Goal: Information Seeking & Learning: Learn about a topic

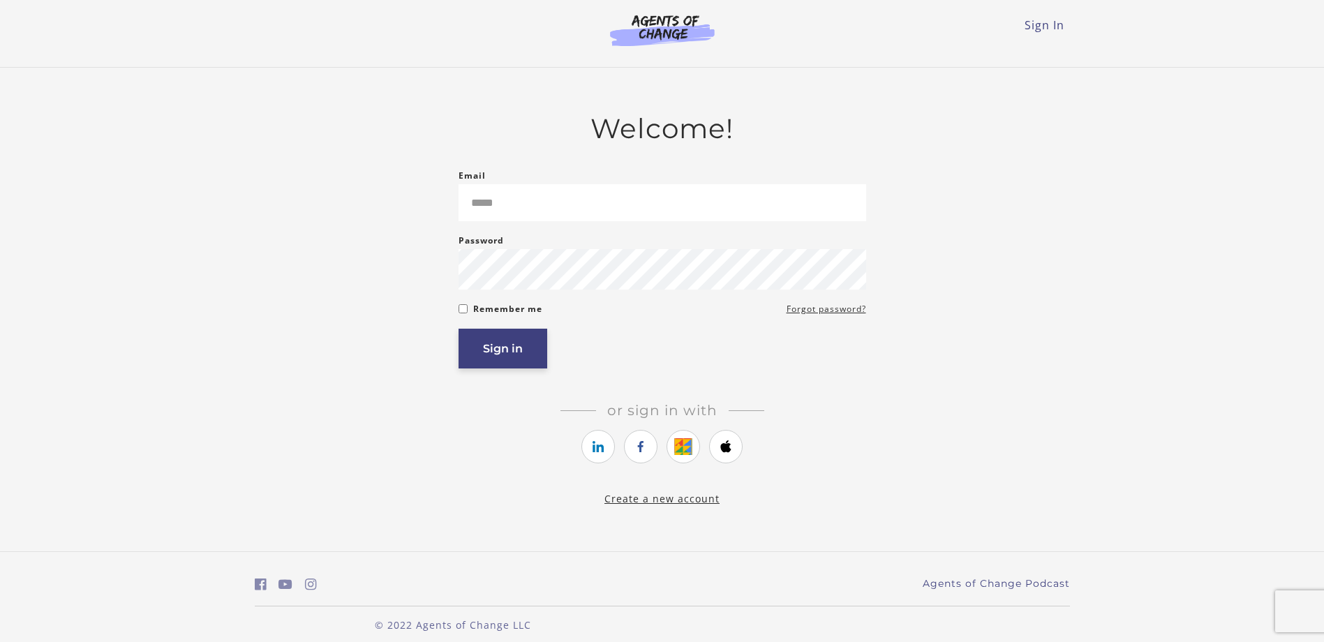
type input "**********"
click at [483, 360] on button "Sign in" at bounding box center [503, 349] width 89 height 40
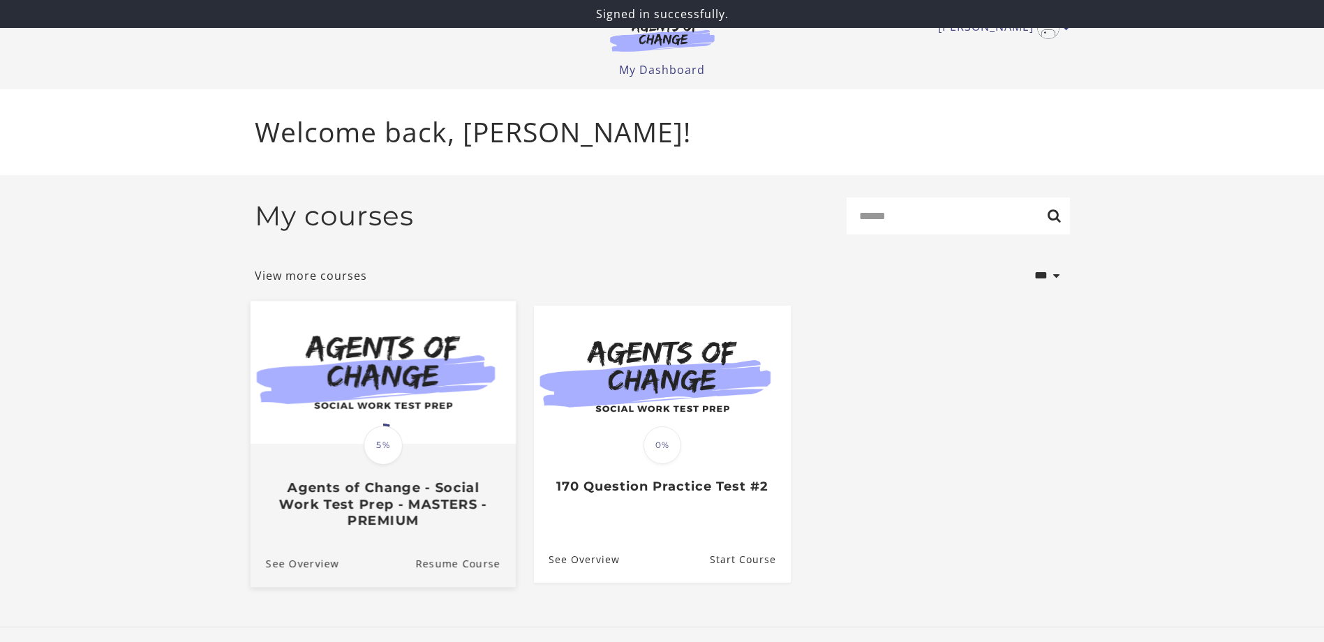
click at [384, 449] on span "5%" at bounding box center [383, 445] width 39 height 39
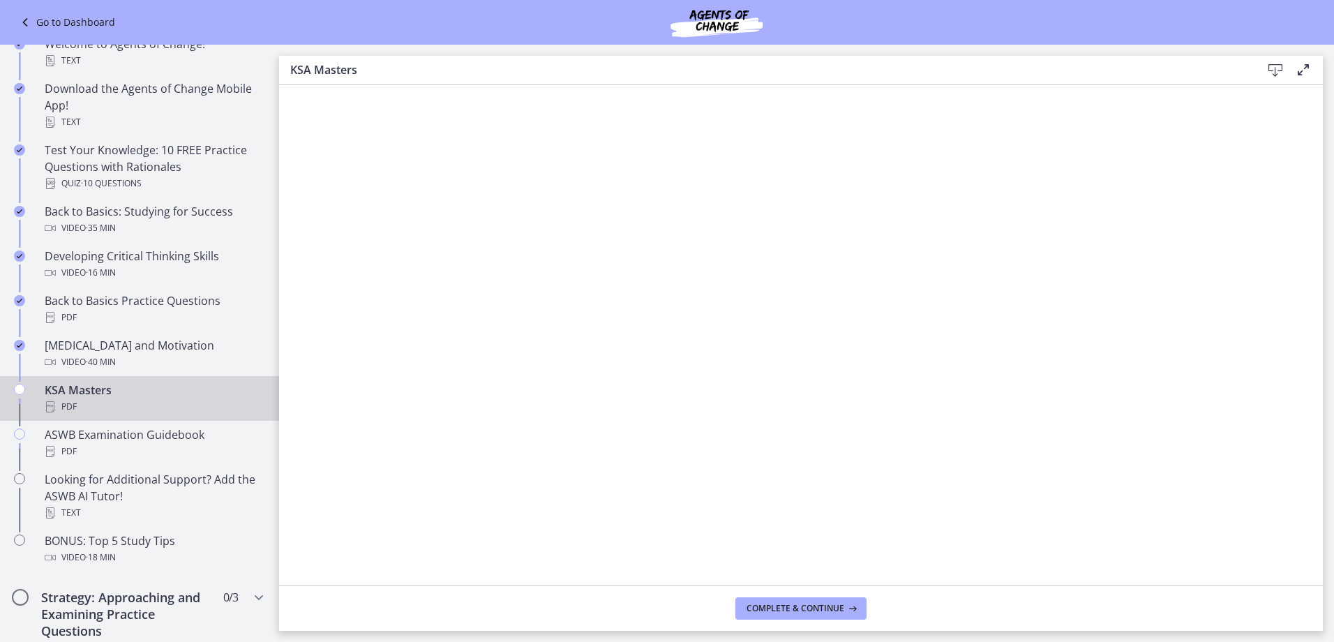
scroll to position [349, 0]
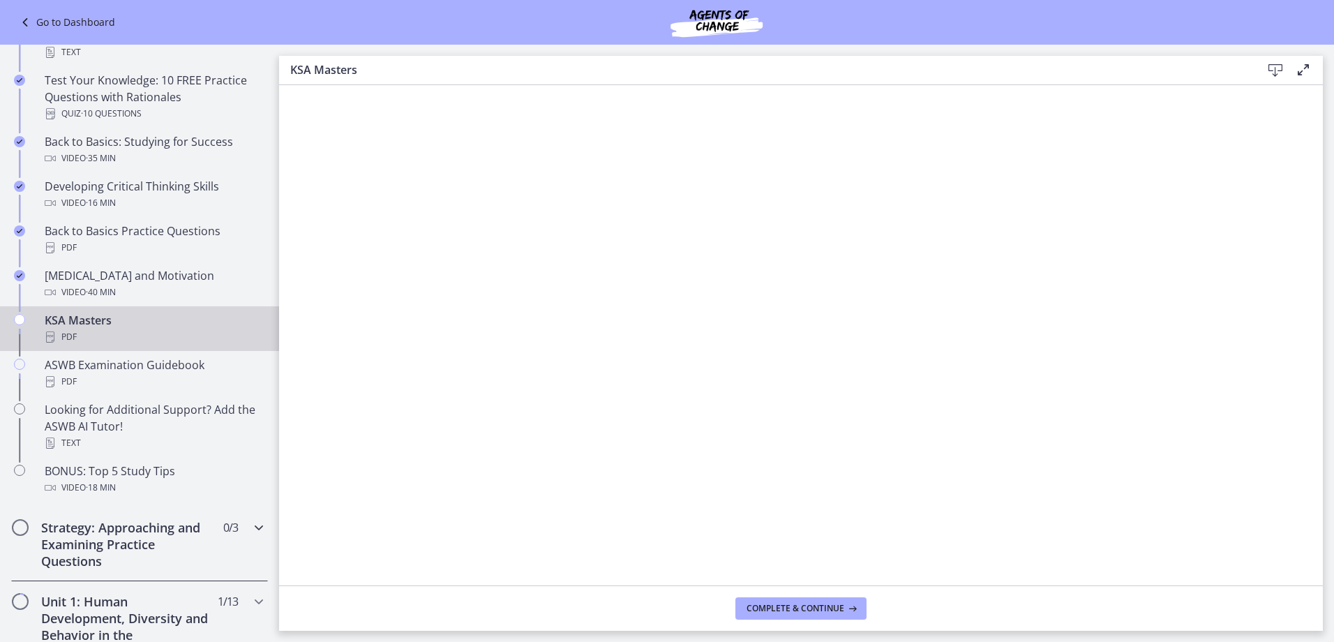
click at [110, 530] on h2 "Strategy: Approaching and Examining Practice Questions" at bounding box center [126, 544] width 170 height 50
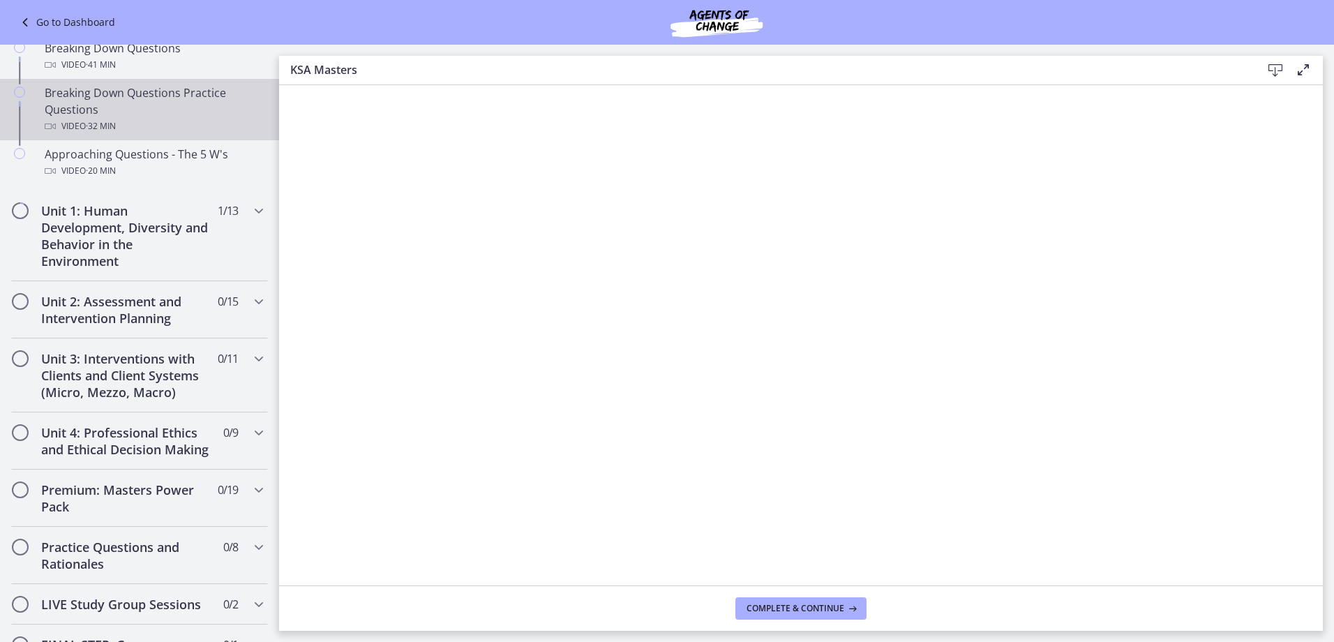
scroll to position [209, 0]
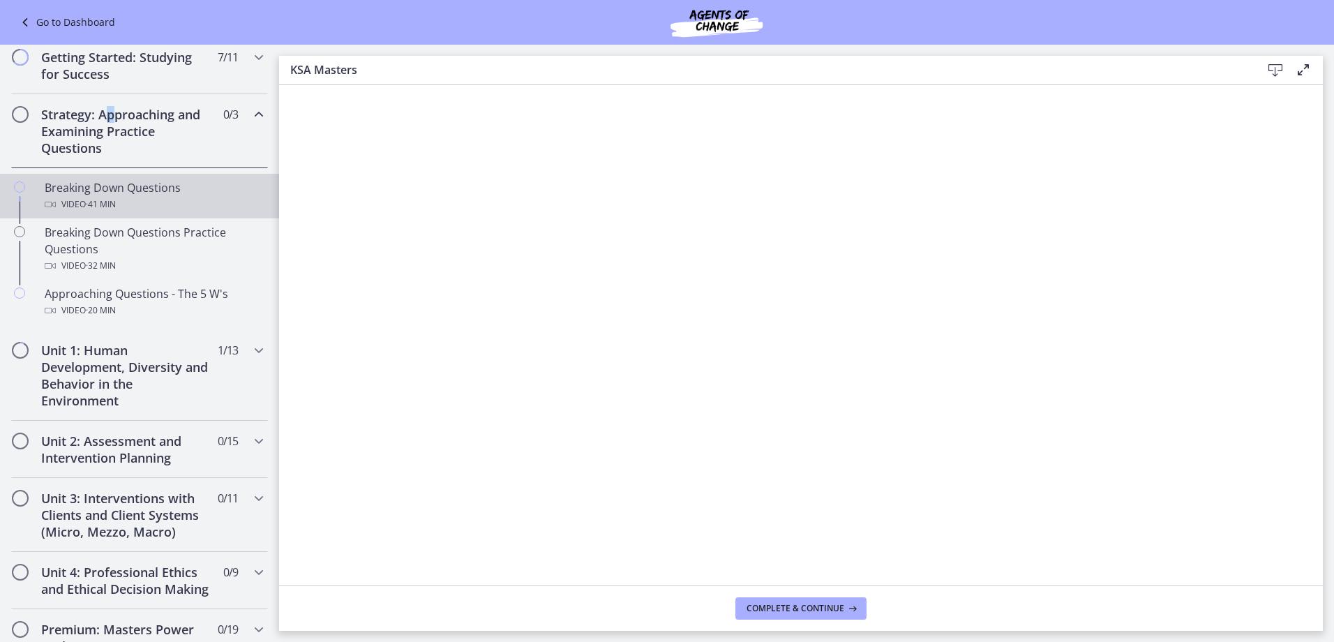
click at [114, 193] on div "Breaking Down Questions Video · 41 min" at bounding box center [154, 196] width 218 height 34
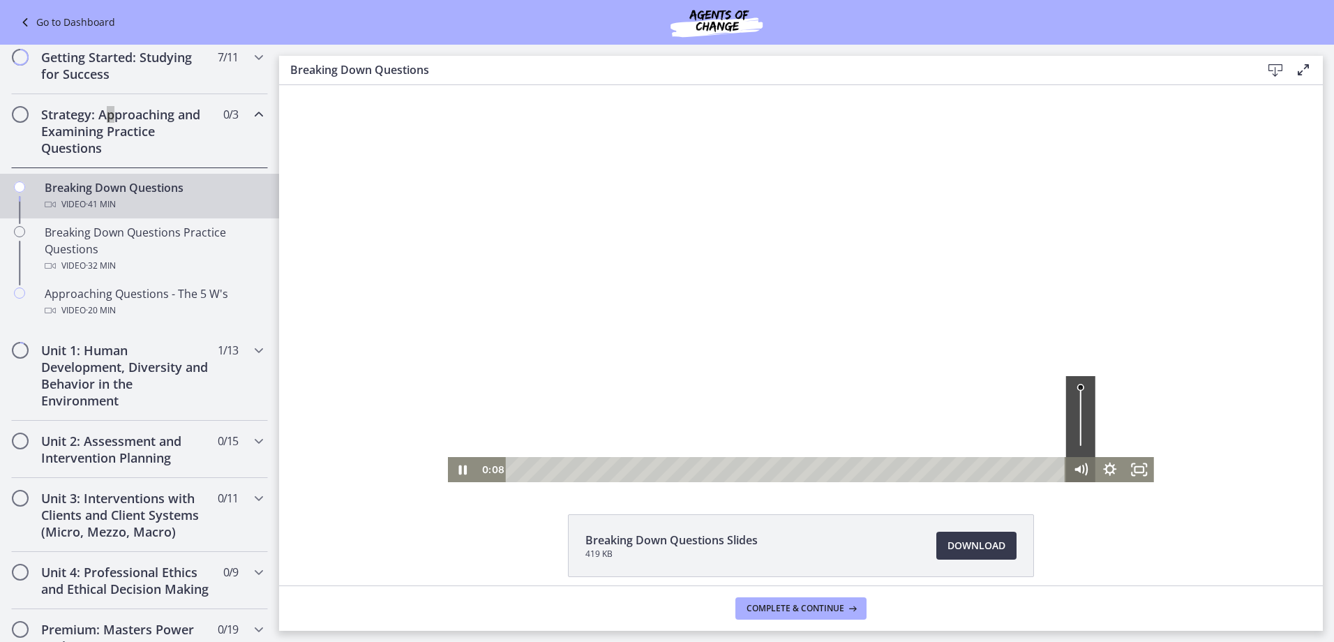
click at [1076, 474] on icon "Mute" at bounding box center [1080, 469] width 29 height 25
click at [1071, 469] on icon "Unmute" at bounding box center [1081, 469] width 36 height 30
click at [1110, 467] on icon "Show settings menu" at bounding box center [1110, 469] width 36 height 30
click at [1111, 467] on icon "Hide settings menu" at bounding box center [1109, 469] width 29 height 25
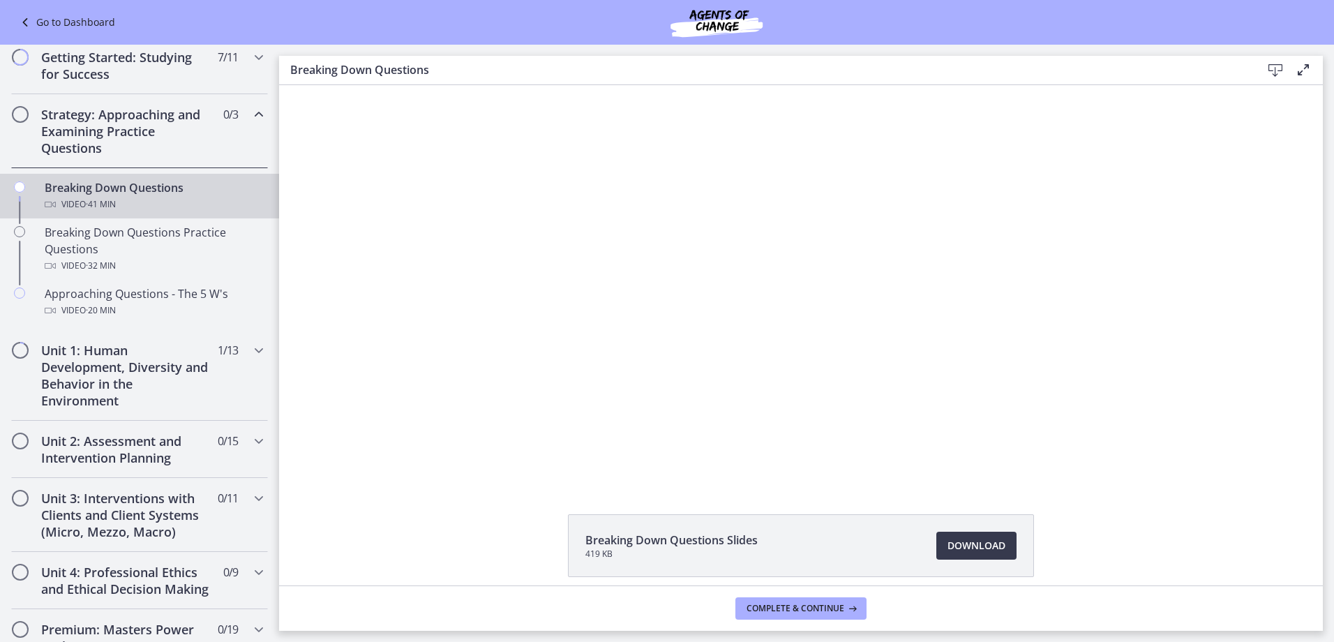
click at [906, 641] on main "Breaking Down Questions Download Enable fullscreen Breaking Down Questions Slid…" at bounding box center [806, 343] width 1055 height 597
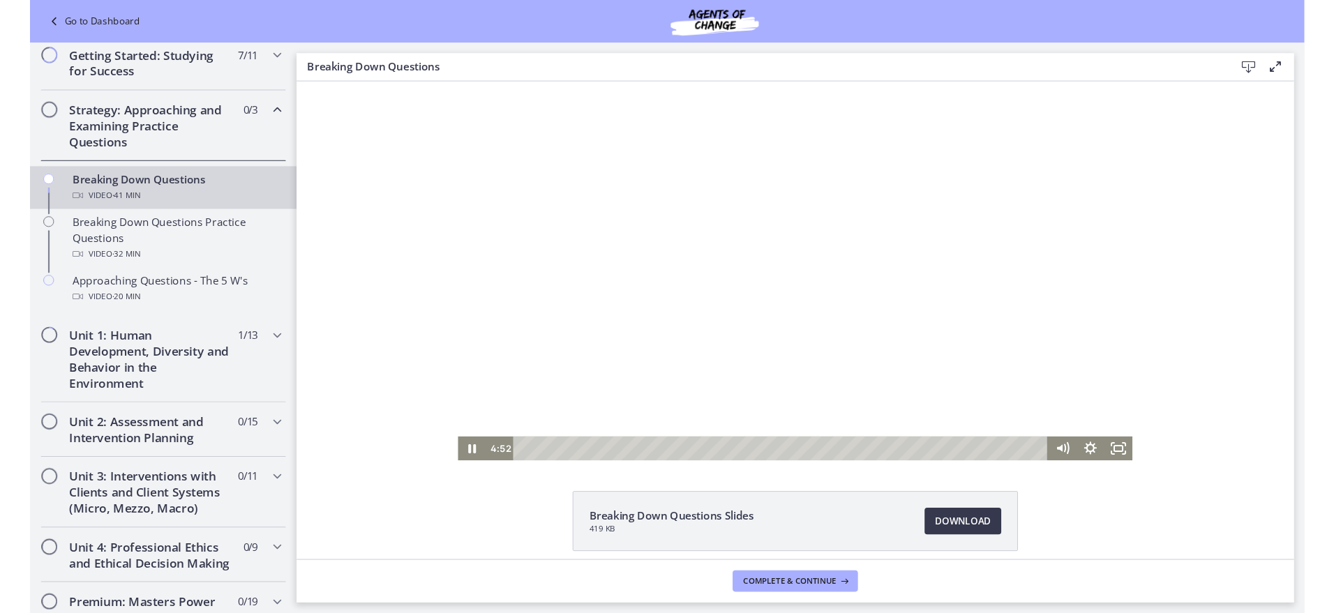
scroll to position [274, 0]
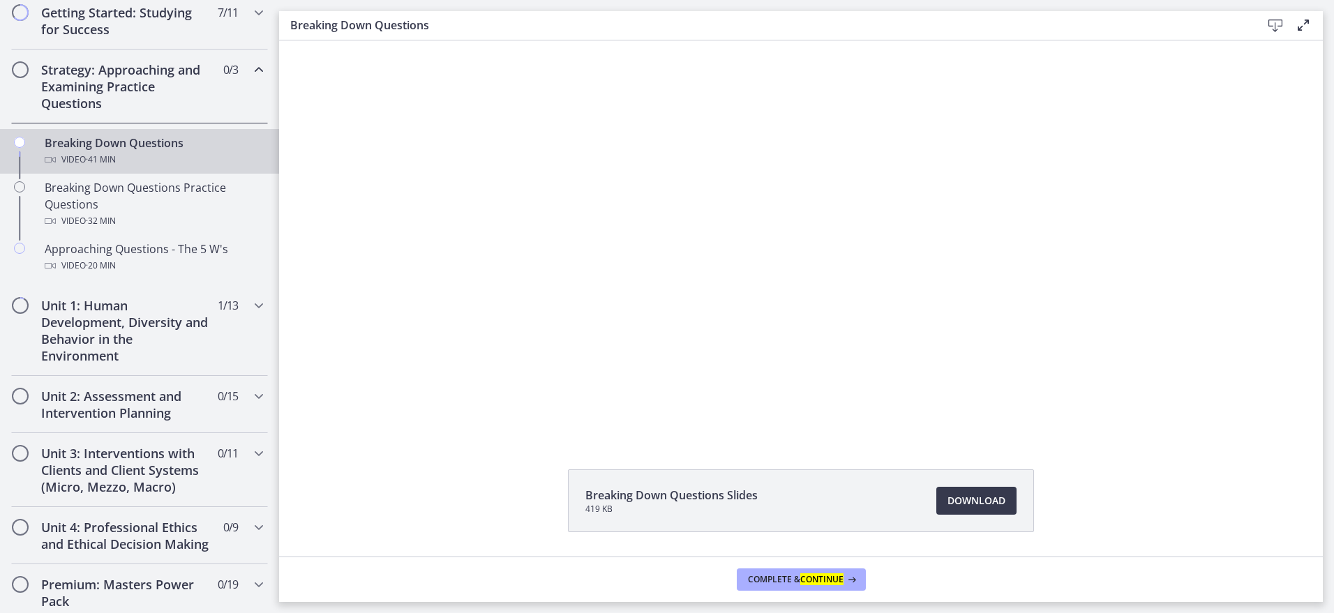
click at [1278, 232] on div "Click for sound @keyframes VOLUME_SMALL_WAVE_FLASH { 0% { opacity: 0; } 33% { o…" at bounding box center [801, 238] width 1044 height 397
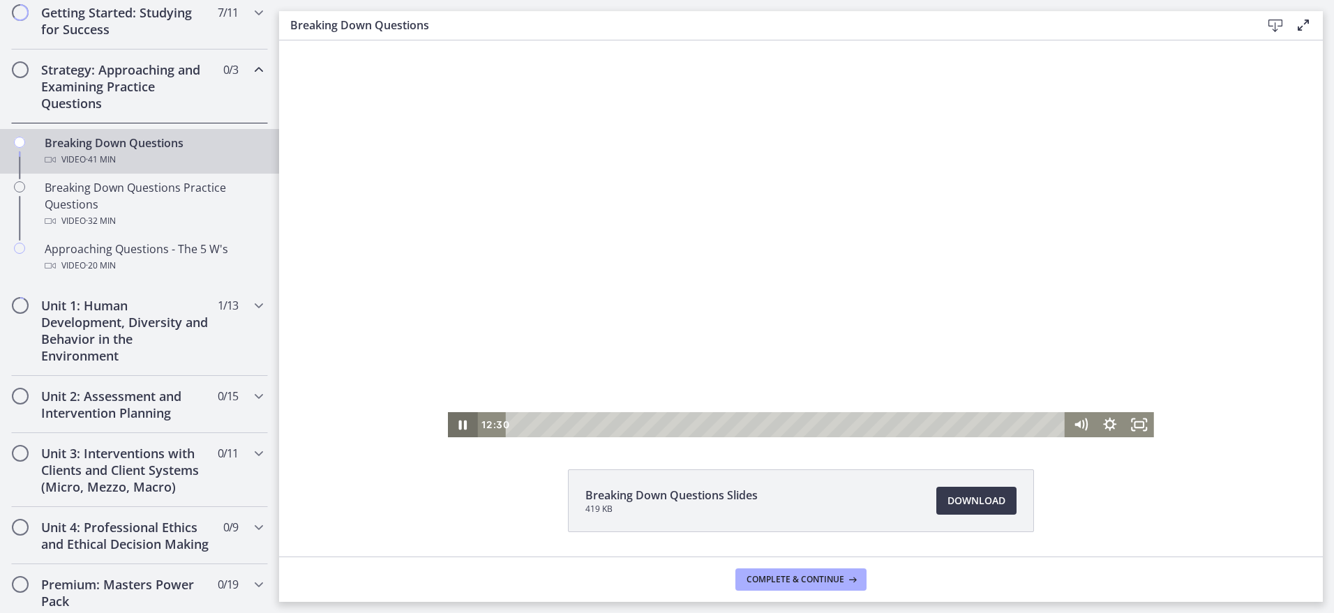
click at [461, 417] on icon "Pause" at bounding box center [462, 424] width 29 height 25
click at [461, 422] on icon "Play Video" at bounding box center [463, 424] width 29 height 25
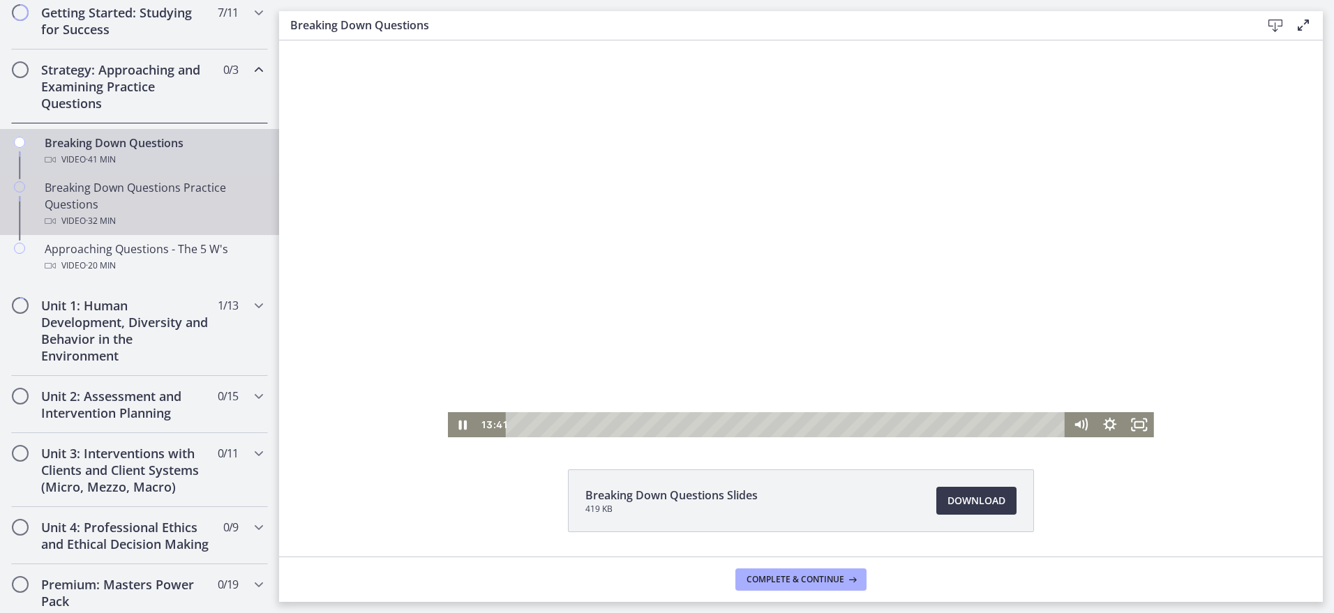
click at [137, 207] on div "Breaking Down Questions Practice Questions Video · 32 min" at bounding box center [154, 204] width 218 height 50
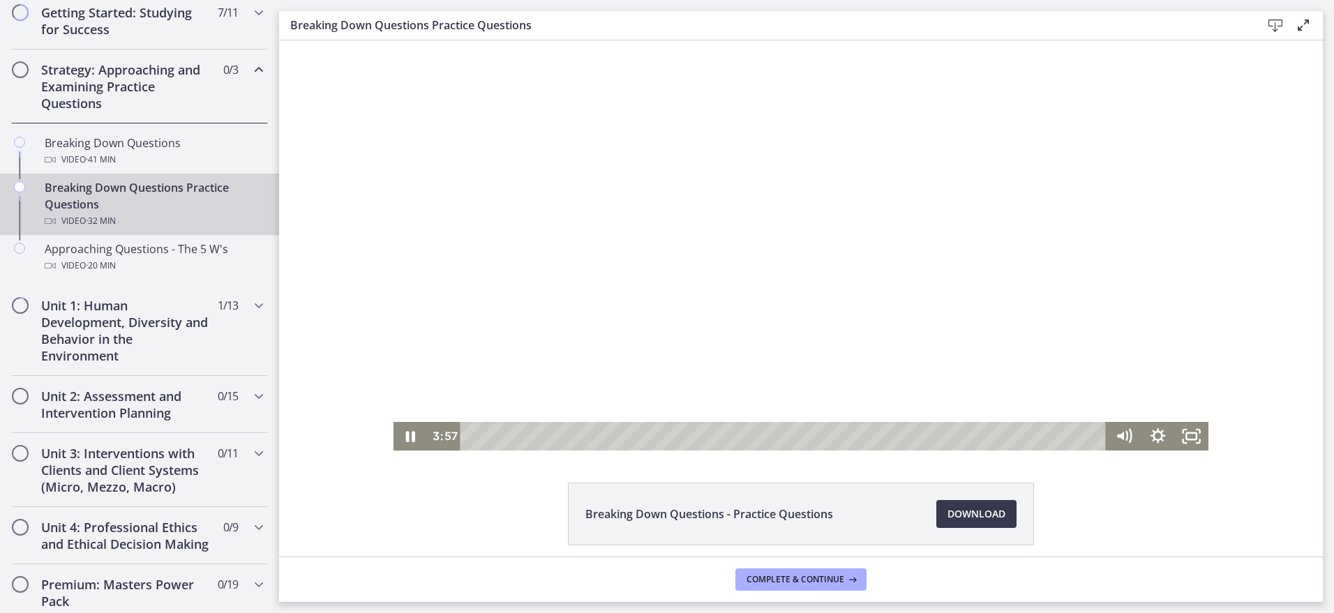
scroll to position [56, 0]
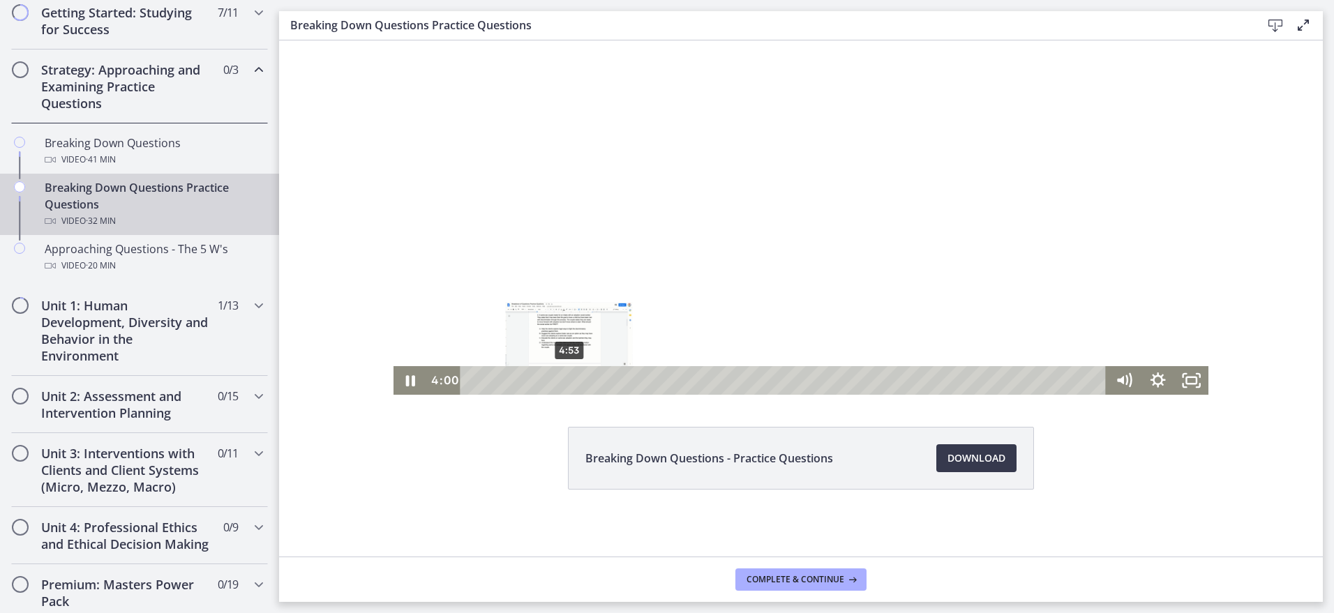
click at [565, 378] on div "4:53" at bounding box center [785, 380] width 626 height 29
click at [406, 382] on icon "Pause" at bounding box center [410, 381] width 40 height 34
click at [401, 380] on icon "Play Video" at bounding box center [412, 381] width 40 height 34
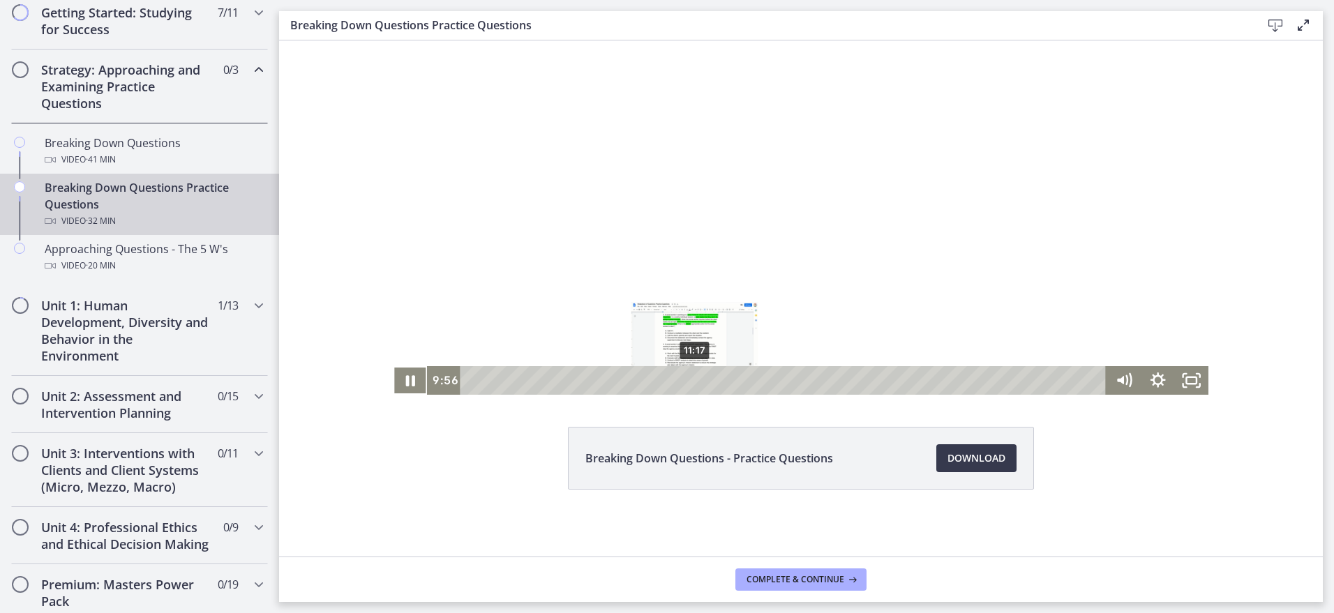
click at [690, 376] on div "11:17" at bounding box center [785, 380] width 626 height 29
drag, startPoint x: 1173, startPoint y: 223, endPoint x: 1179, endPoint y: 232, distance: 11.0
click at [1174, 232] on div at bounding box center [802, 190] width 816 height 410
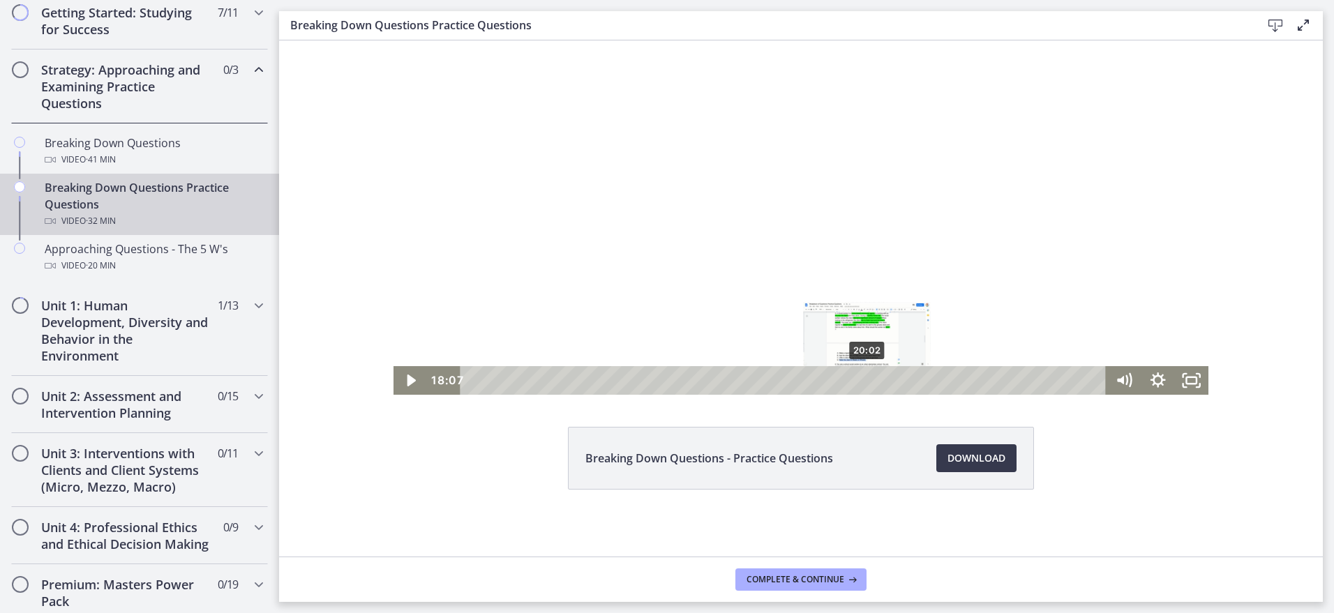
click at [861, 382] on div "20:02" at bounding box center [785, 380] width 626 height 29
click at [1057, 253] on div at bounding box center [802, 190] width 816 height 410
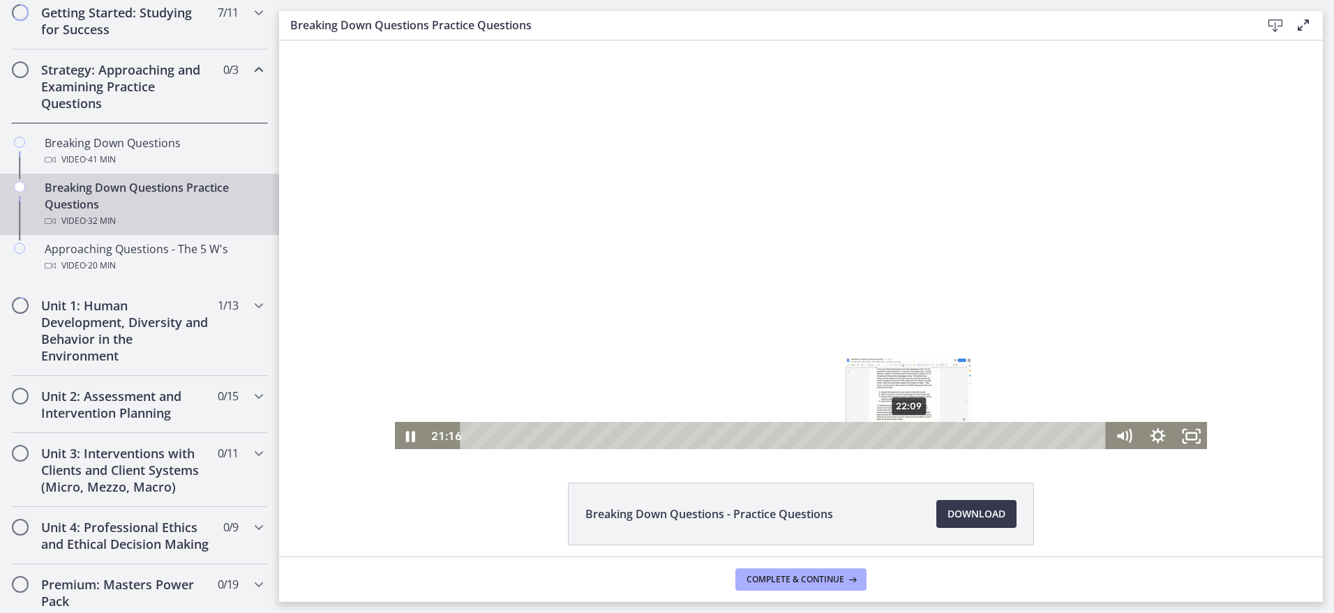
click at [905, 436] on div "22:09" at bounding box center [785, 436] width 626 height 29
click at [868, 433] on div "20:19" at bounding box center [785, 436] width 626 height 29
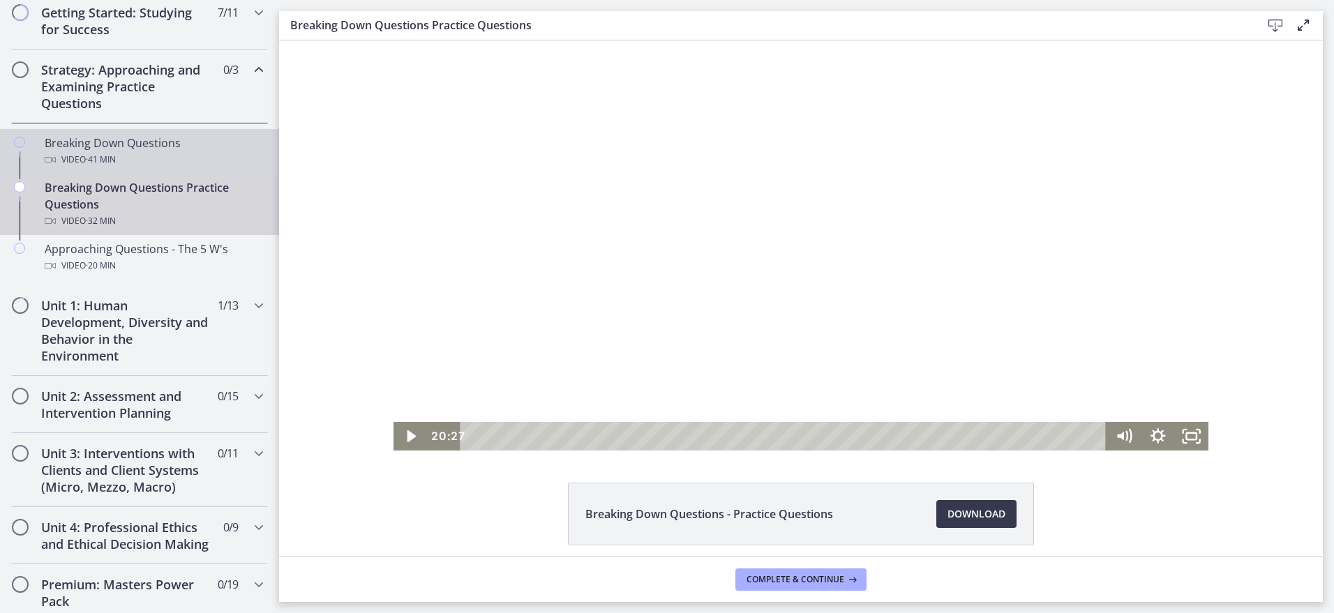
scroll to position [274, 0]
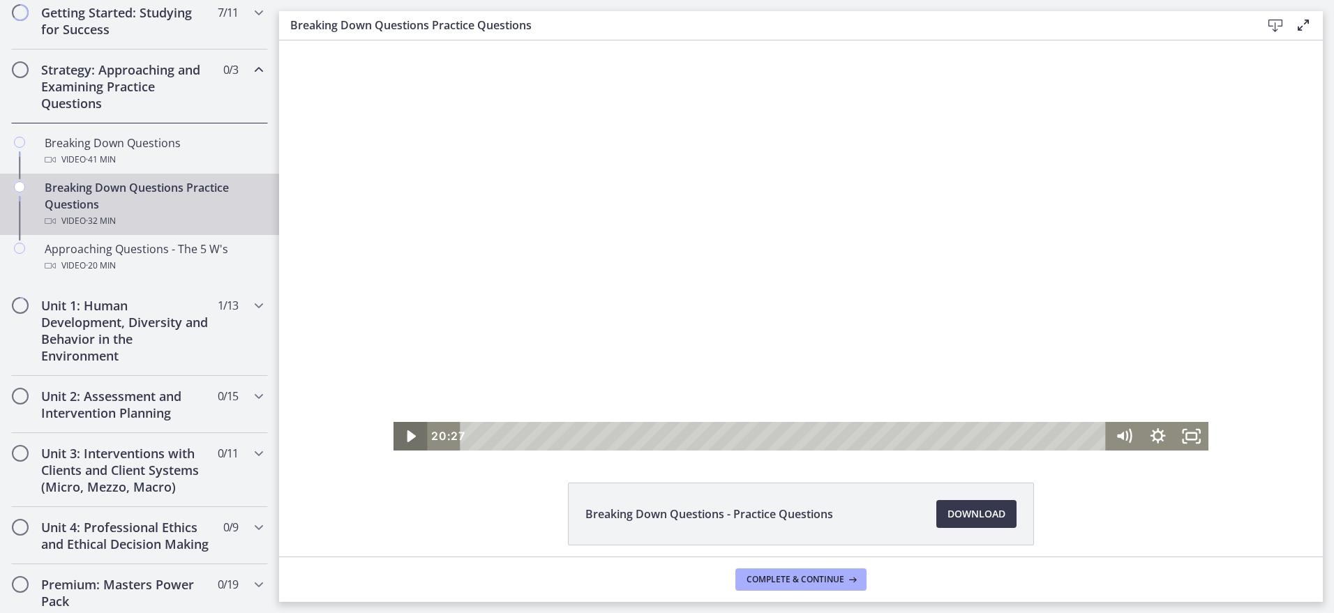
click at [401, 438] on icon "Play Video" at bounding box center [411, 436] width 34 height 29
drag, startPoint x: 1168, startPoint y: 284, endPoint x: 1173, endPoint y: 297, distance: 13.5
click at [1173, 297] on div at bounding box center [802, 245] width 816 height 410
click at [873, 434] on div "20:38" at bounding box center [785, 436] width 626 height 29
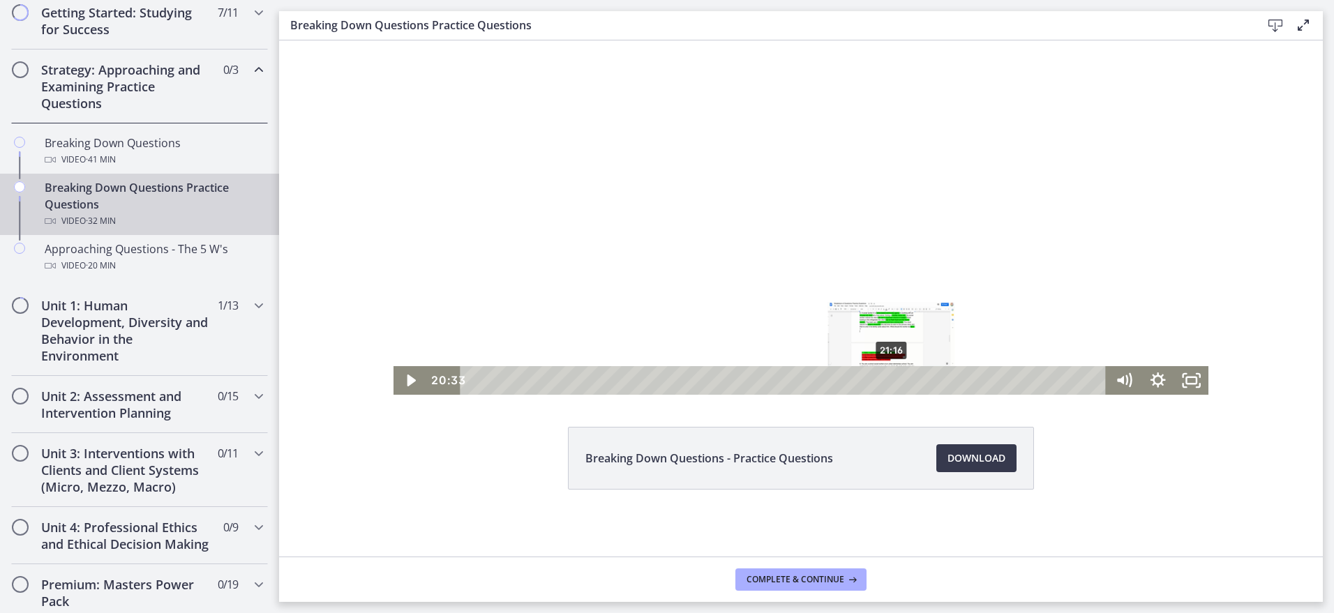
click at [887, 378] on div "21:16" at bounding box center [785, 380] width 626 height 29
click at [891, 378] on div "21:24" at bounding box center [785, 380] width 626 height 29
click at [893, 380] on div "Playbar" at bounding box center [895, 381] width 10 height 10
click at [905, 380] on div "22:11" at bounding box center [785, 380] width 626 height 29
click at [1075, 213] on div at bounding box center [802, 190] width 816 height 410
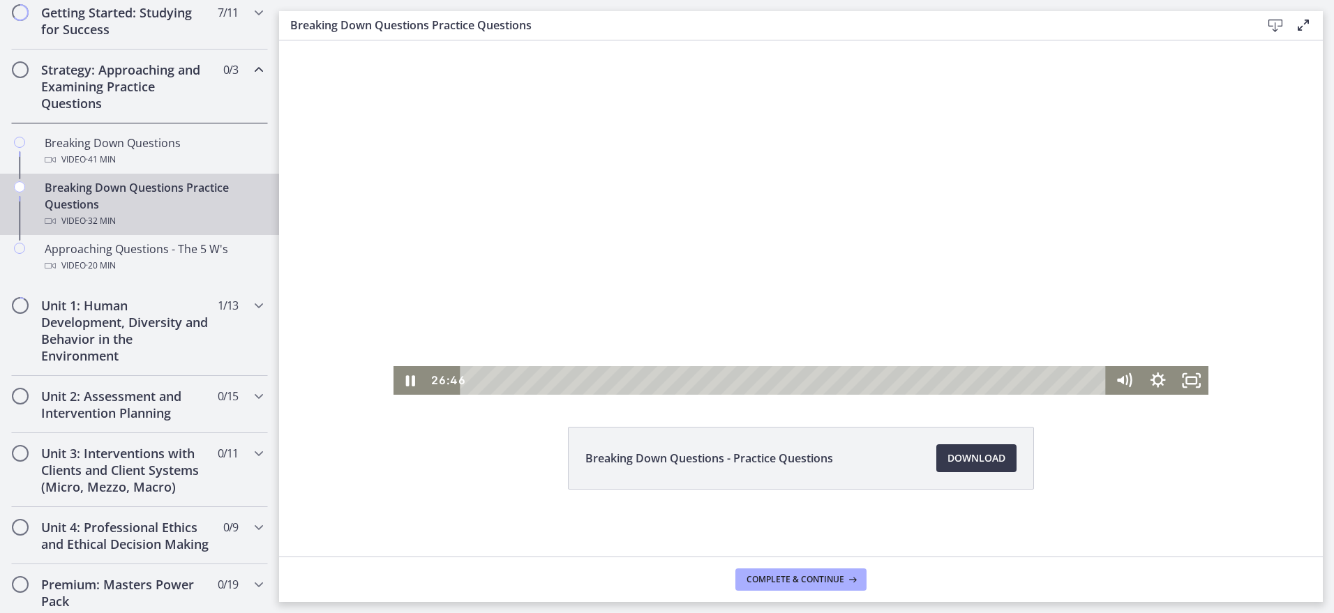
drag, startPoint x: 1168, startPoint y: 303, endPoint x: 1170, endPoint y: 311, distance: 8.8
click at [1170, 311] on div at bounding box center [802, 190] width 816 height 410
click at [962, 288] on div at bounding box center [802, 190] width 816 height 410
click at [1040, 378] on div "29:01" at bounding box center [785, 380] width 626 height 29
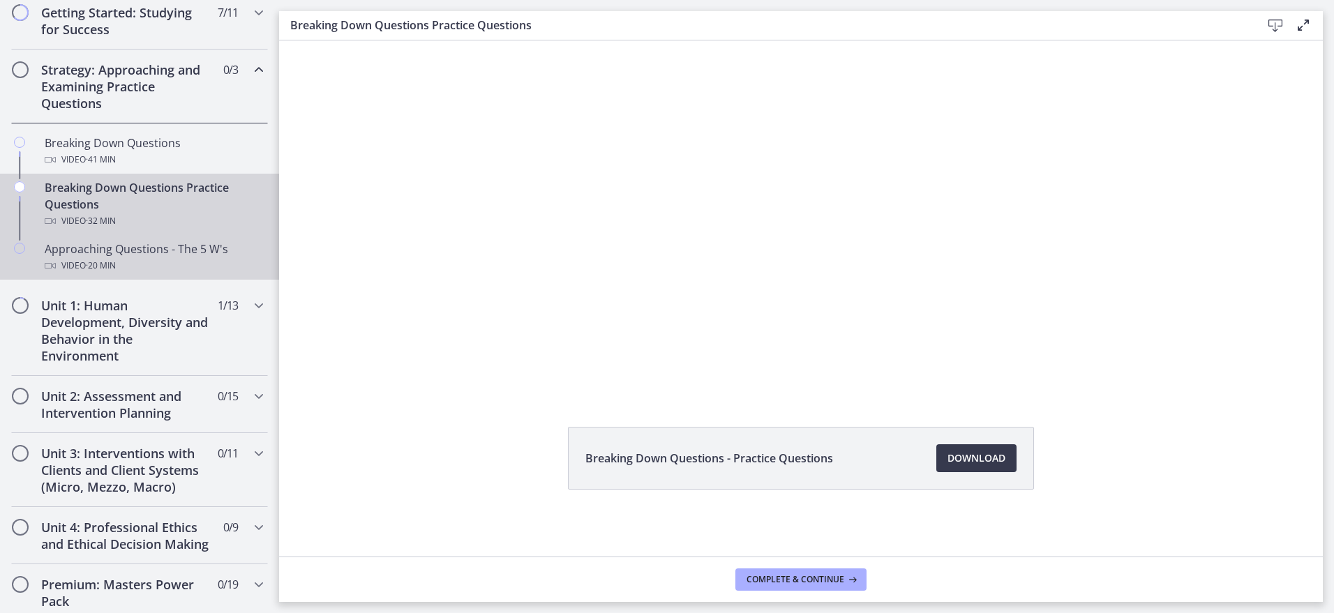
click at [75, 260] on div "Video · 20 min" at bounding box center [154, 266] width 218 height 17
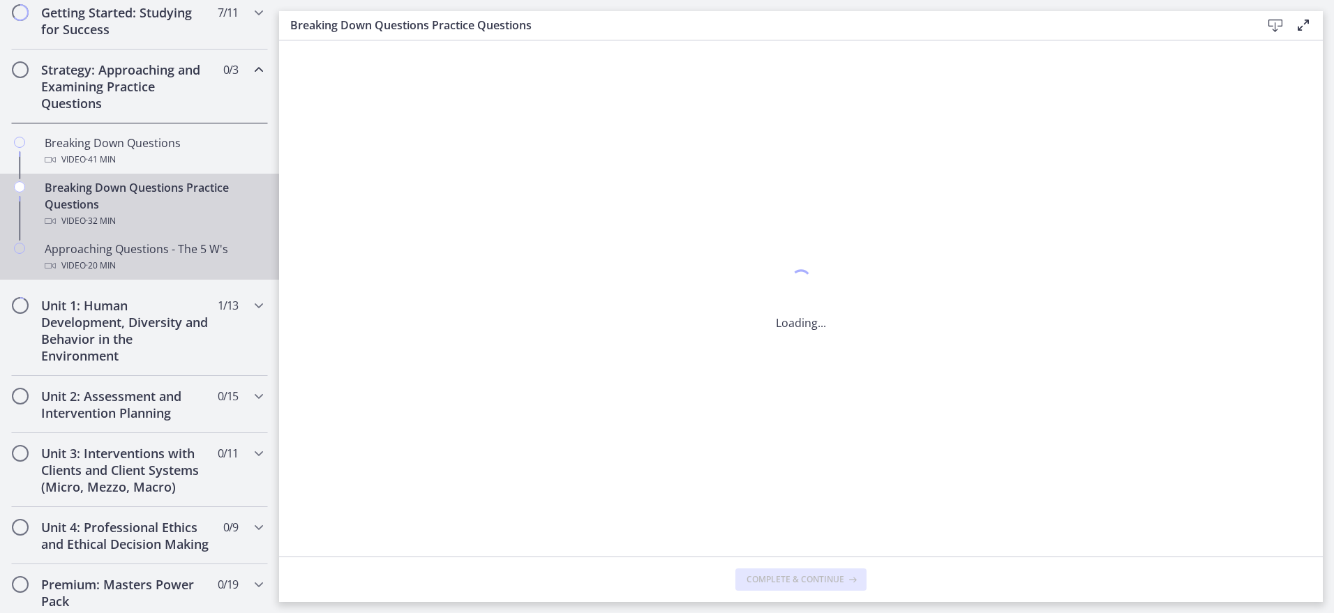
scroll to position [0, 0]
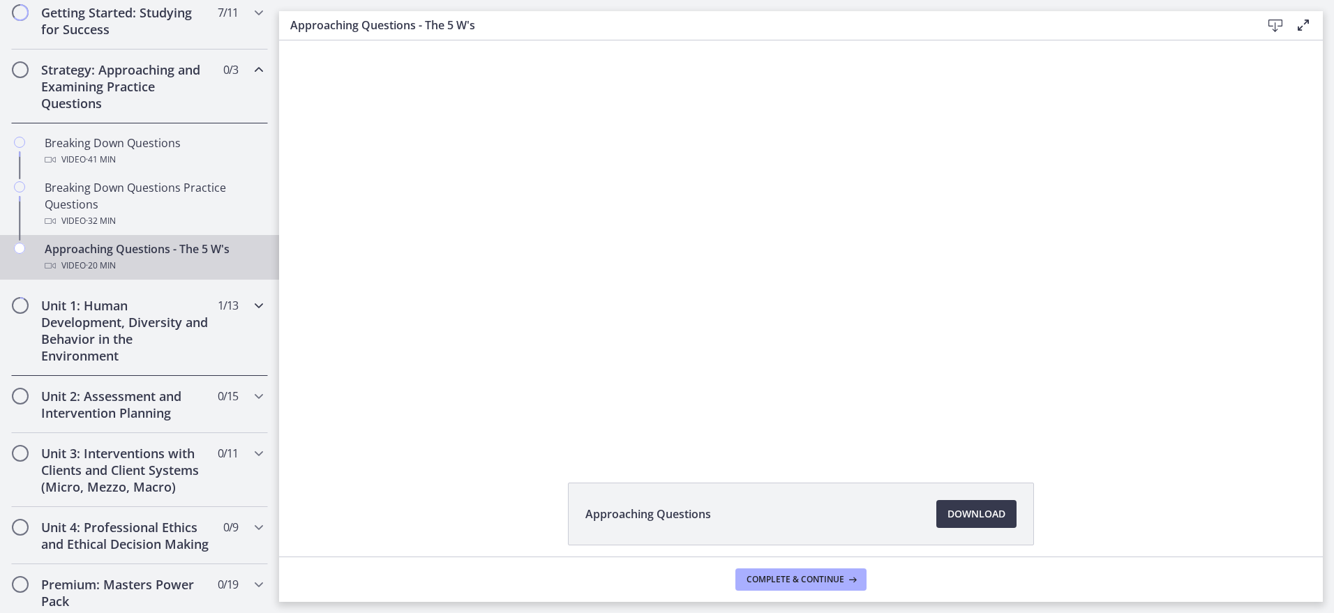
click at [121, 329] on h2 "Unit 1: Human Development, Diversity and Behavior in the Environment" at bounding box center [126, 330] width 170 height 67
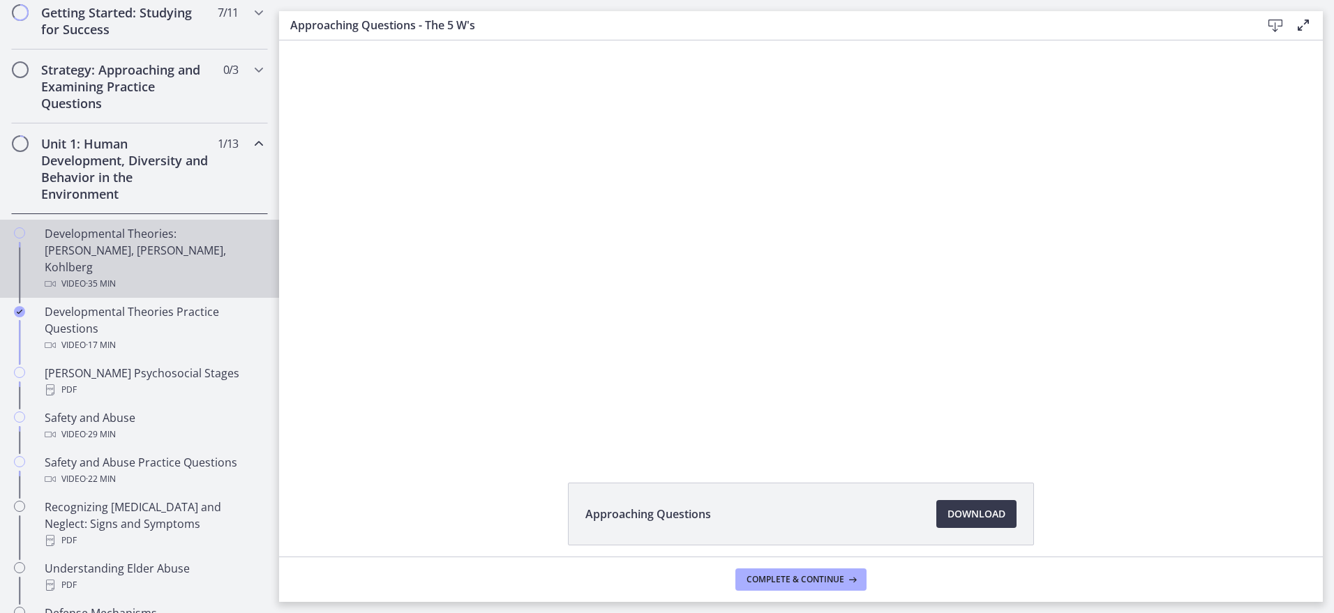
click at [71, 239] on div "Developmental Theories: [PERSON_NAME], [PERSON_NAME], Kohlberg Video · 35 min" at bounding box center [154, 258] width 218 height 67
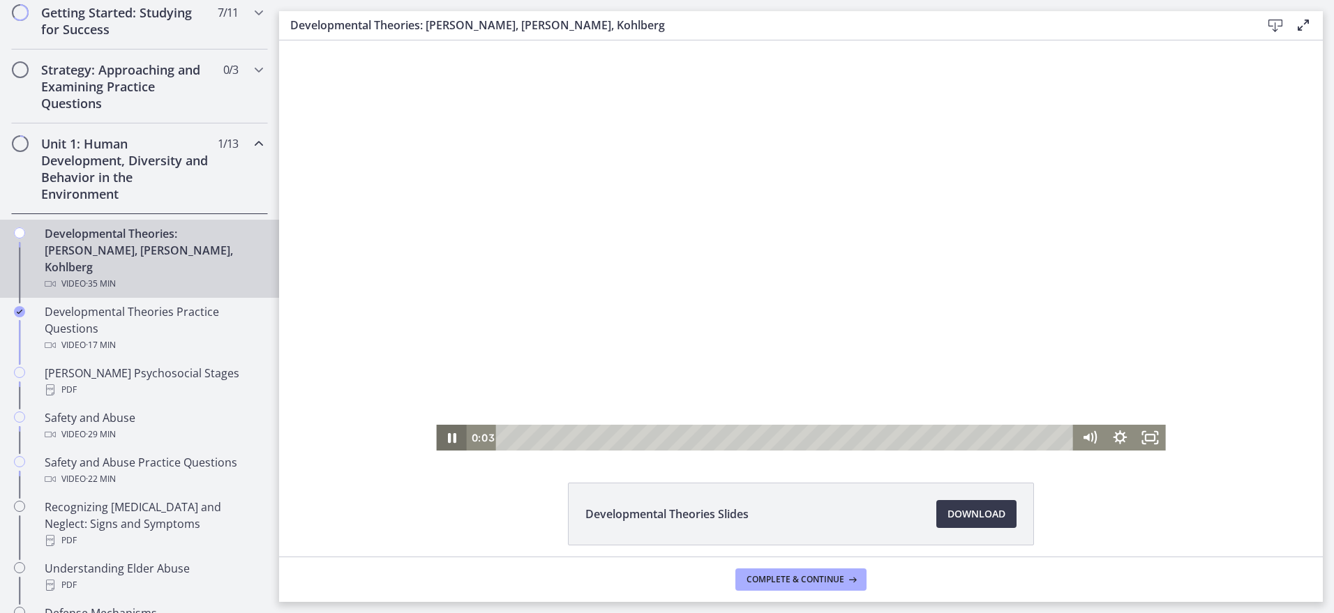
click at [450, 433] on icon "Pause" at bounding box center [451, 438] width 31 height 26
click at [451, 437] on icon "Play Video" at bounding box center [453, 438] width 31 height 26
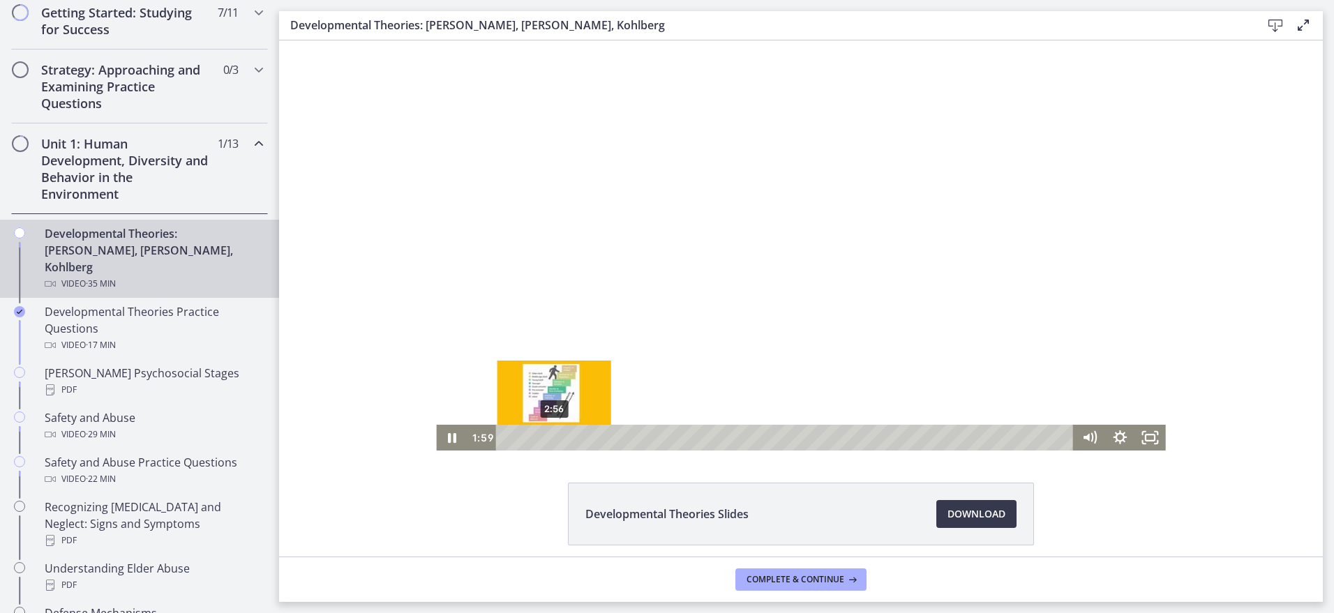
click at [549, 437] on div "2:56" at bounding box center [787, 438] width 560 height 26
click at [559, 434] on div "3:32" at bounding box center [787, 438] width 560 height 26
click at [583, 435] on div "5:09" at bounding box center [787, 438] width 560 height 26
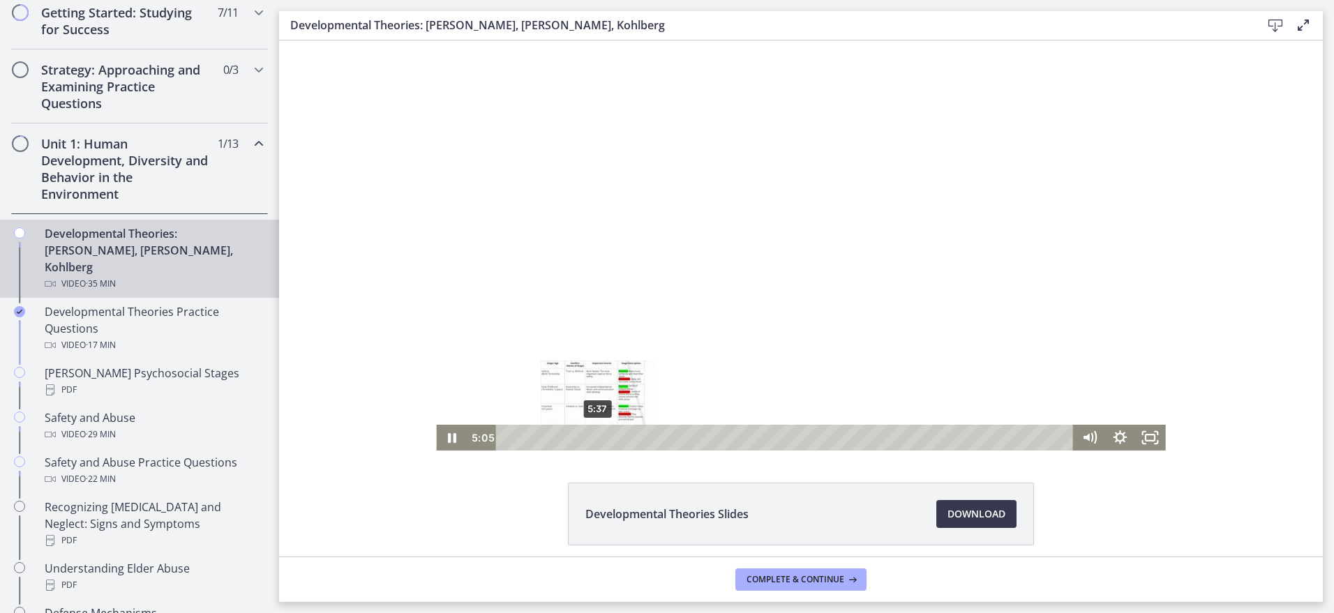
click at [593, 437] on div "5:37" at bounding box center [787, 438] width 560 height 26
click at [599, 440] on div "6:01" at bounding box center [787, 438] width 560 height 26
click at [606, 442] on div "6:29" at bounding box center [787, 438] width 560 height 26
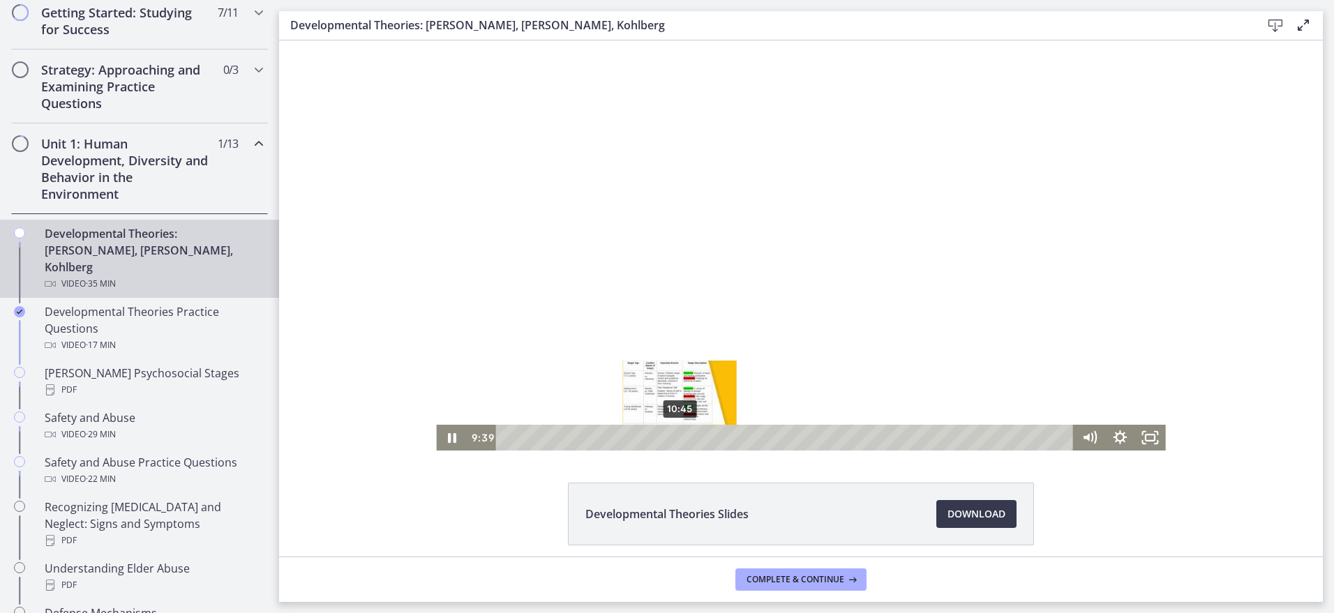
click at [675, 440] on div "10:45" at bounding box center [787, 438] width 560 height 26
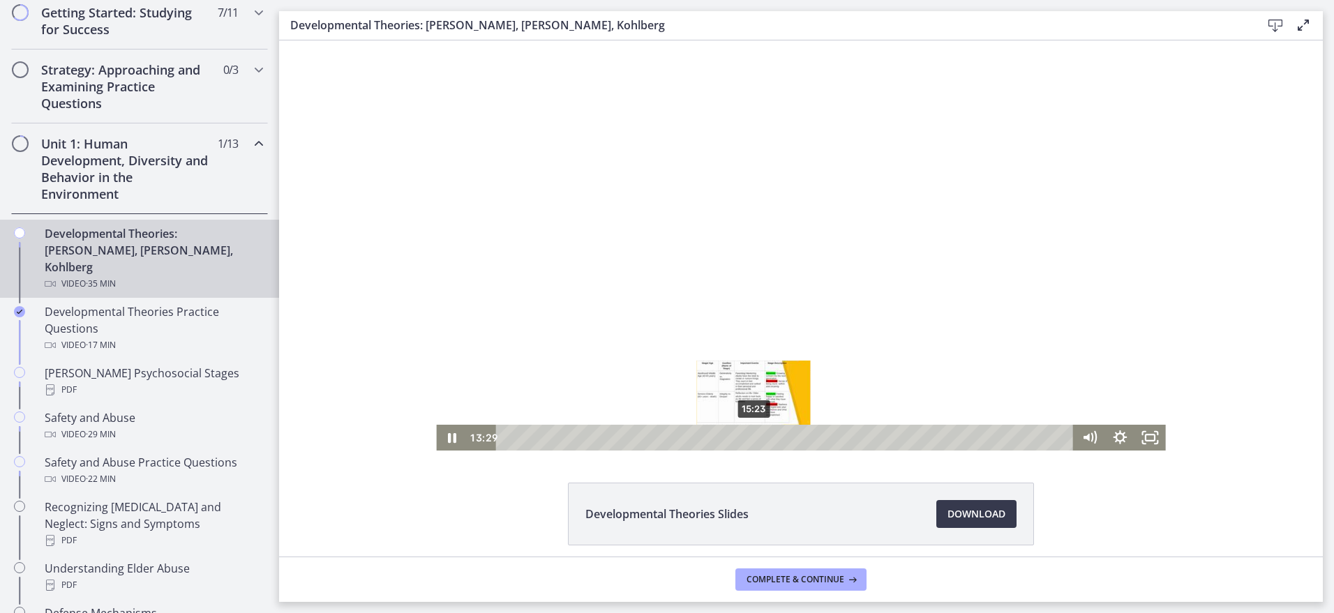
click at [758, 438] on div "15:23" at bounding box center [787, 438] width 560 height 26
click at [777, 440] on div "17:07" at bounding box center [787, 438] width 560 height 26
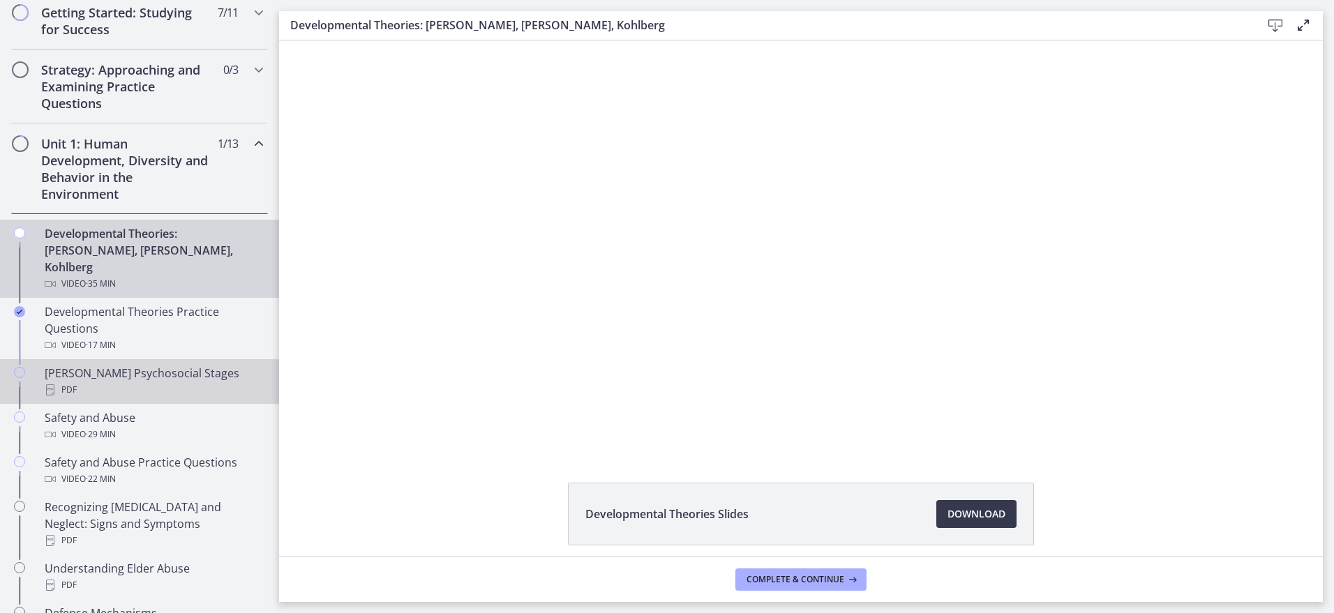
click at [82, 382] on div "PDF" at bounding box center [154, 390] width 218 height 17
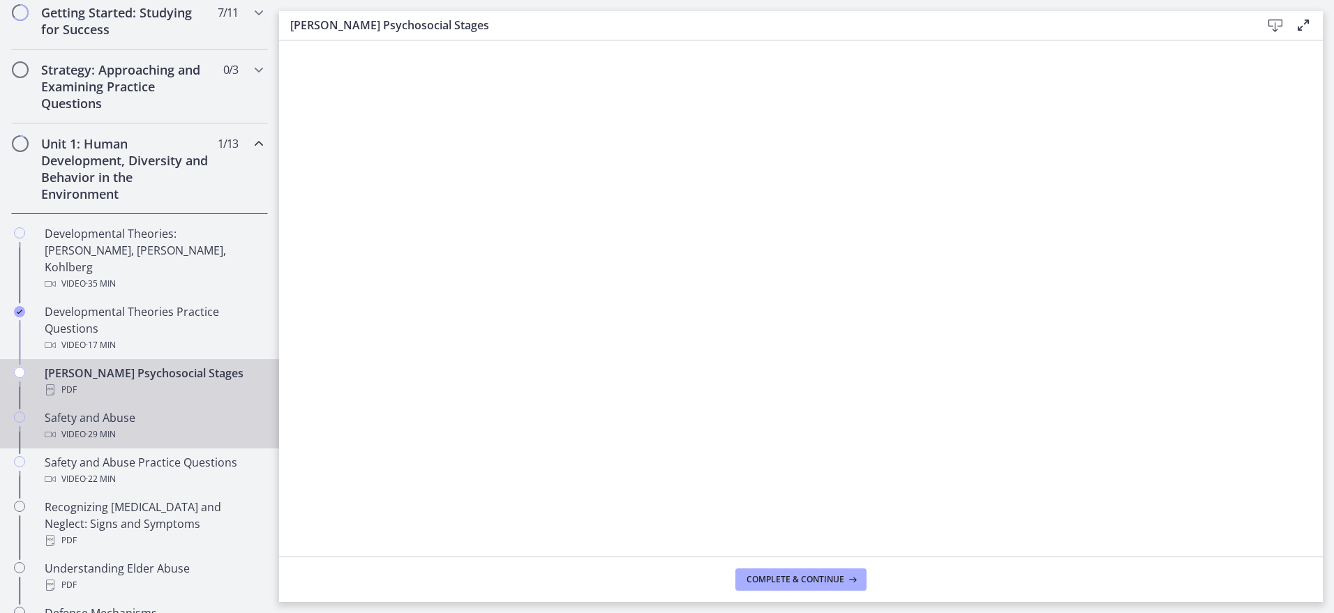
click at [150, 410] on div "Safety and Abuse Video · 29 min" at bounding box center [154, 427] width 218 height 34
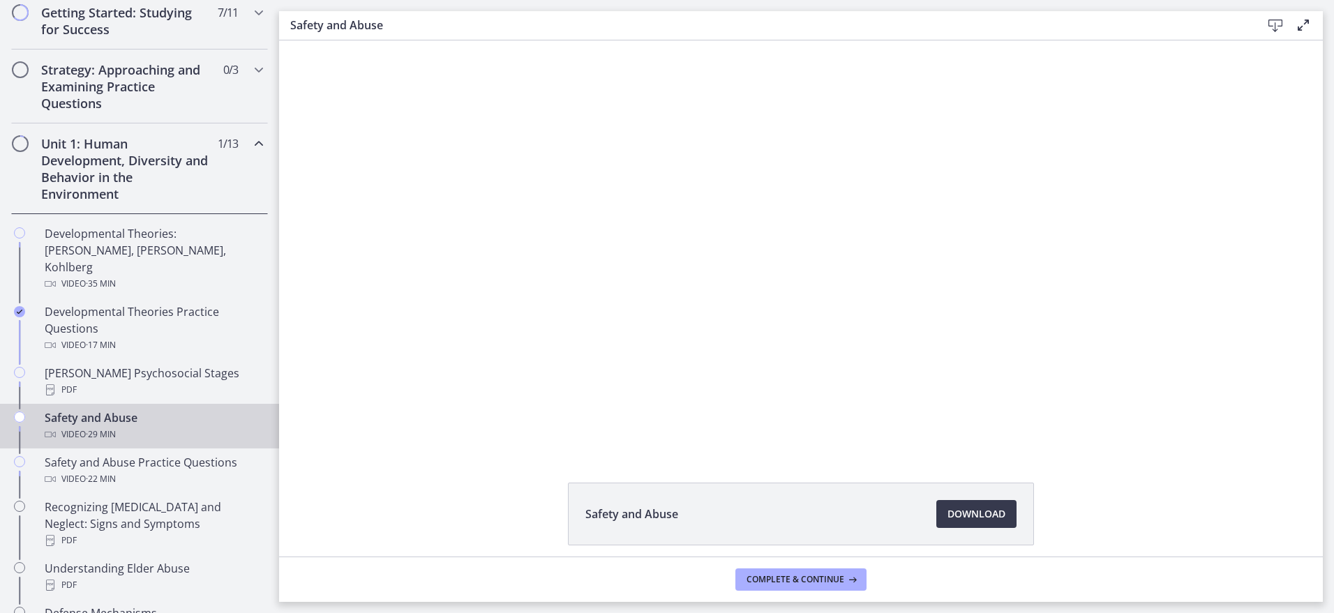
scroll to position [274, 0]
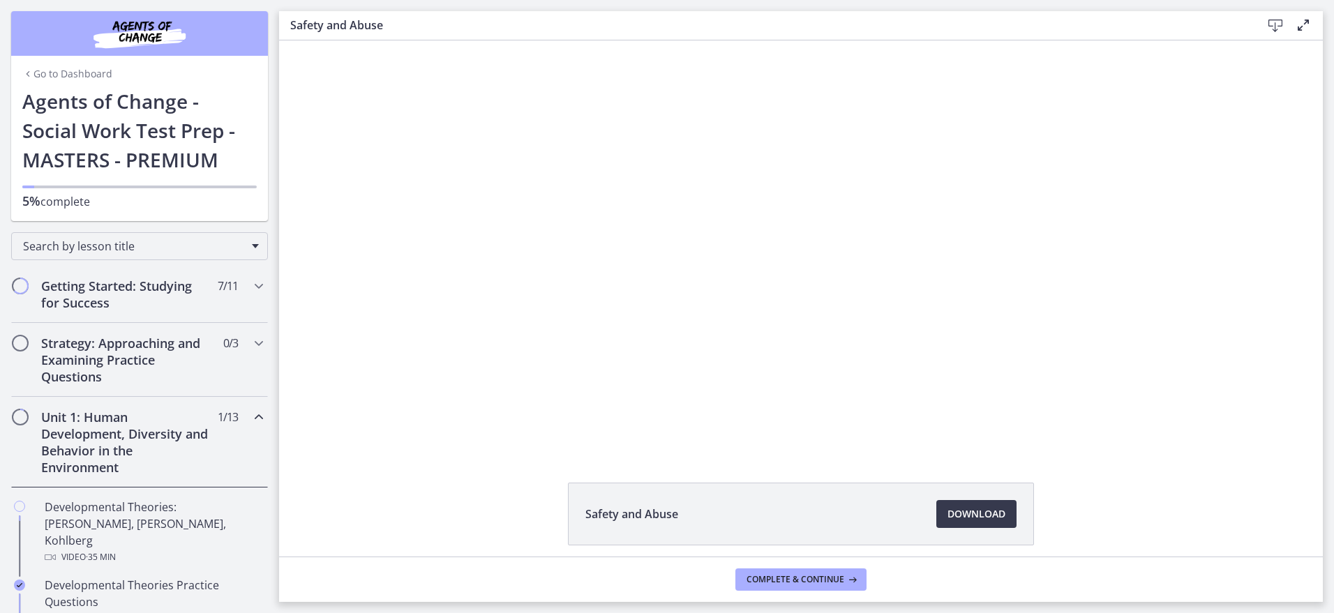
scroll to position [274, 0]
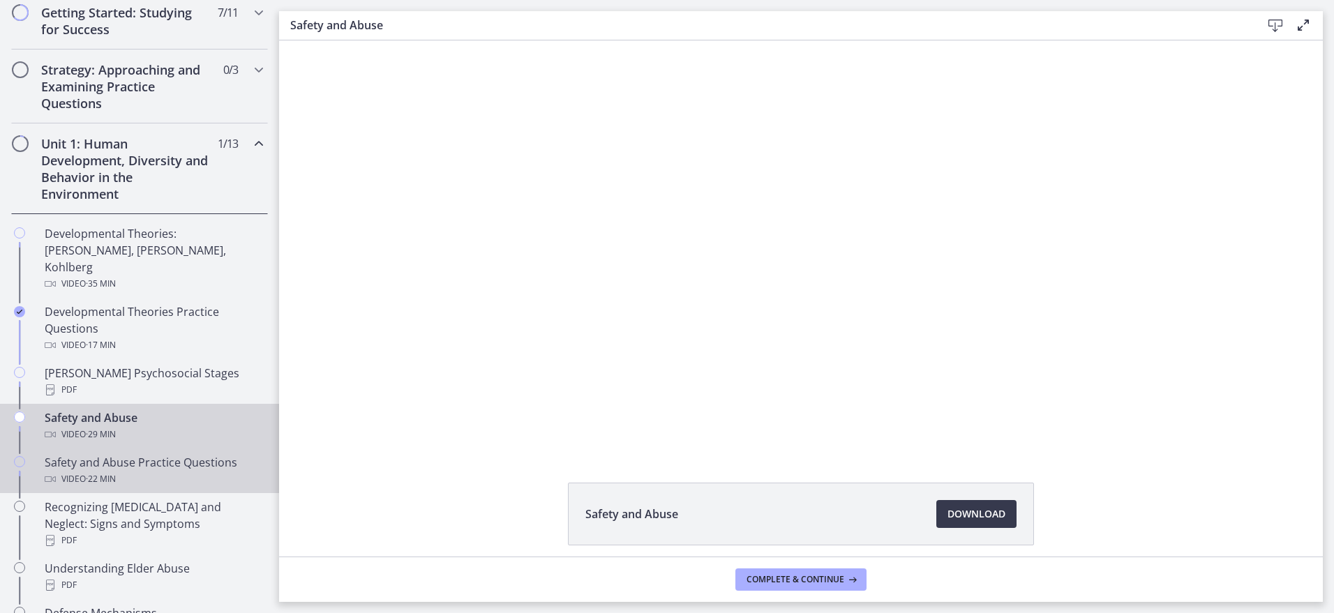
click at [165, 454] on div "Safety and Abuse Practice Questions Video · 22 min" at bounding box center [154, 471] width 218 height 34
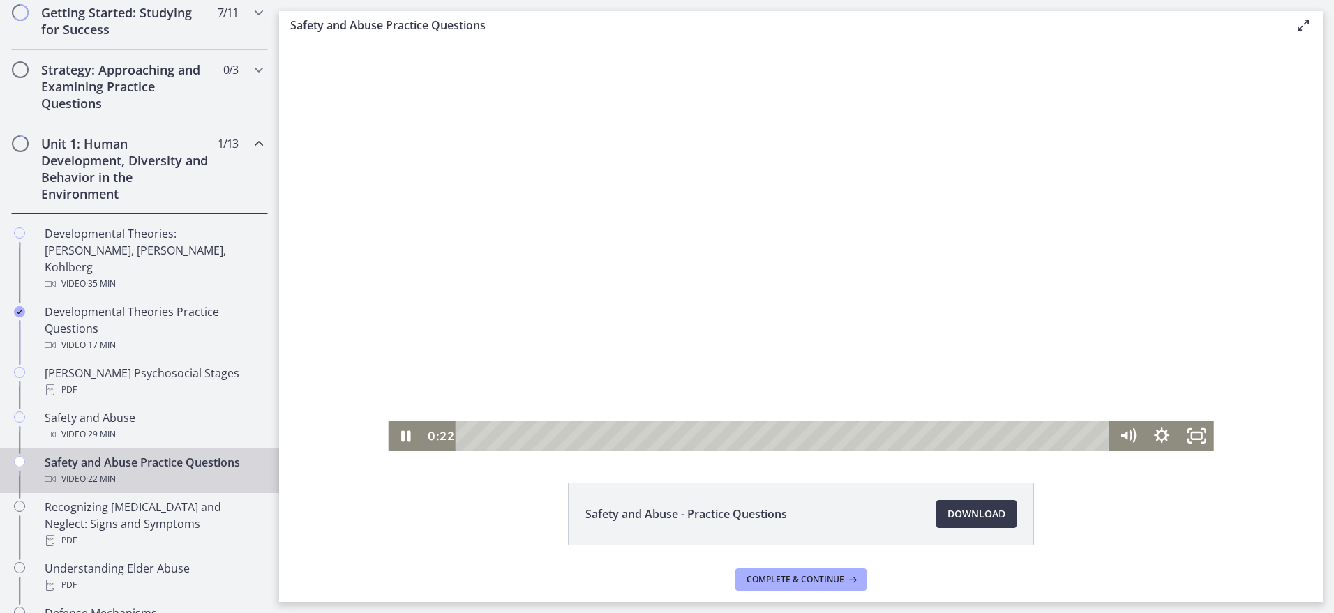
scroll to position [56, 0]
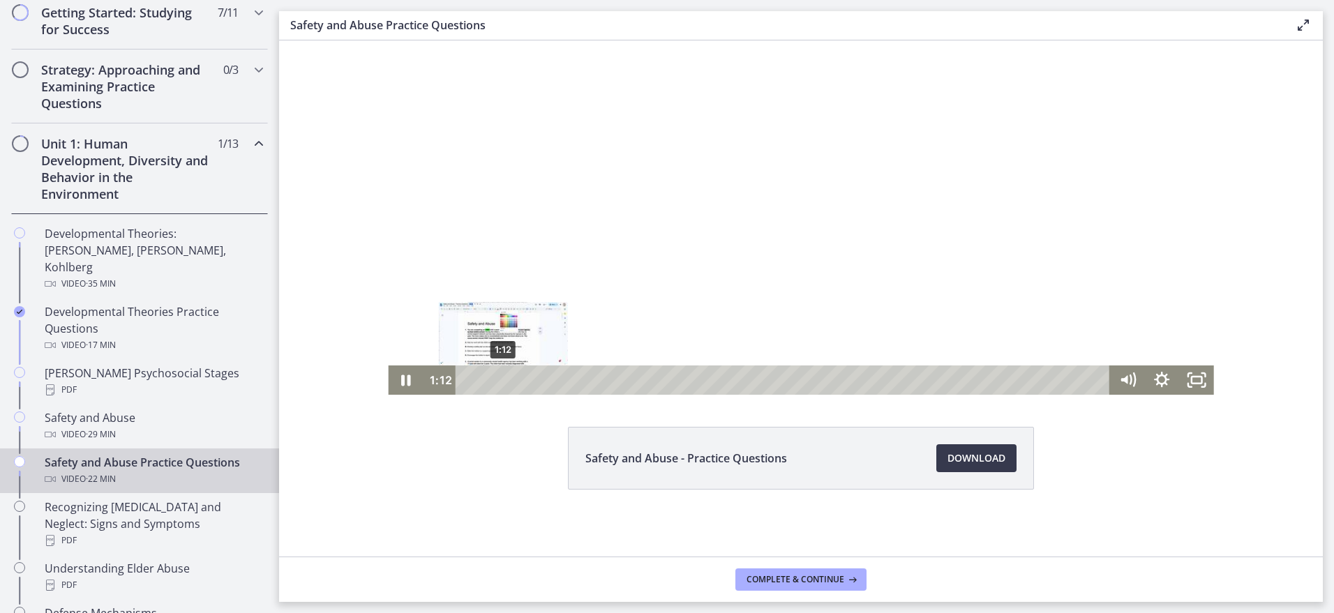
click at [498, 378] on div "1:12" at bounding box center [785, 380] width 634 height 29
click at [531, 378] on div "2:17" at bounding box center [785, 380] width 634 height 29
click at [546, 383] on div "2:50" at bounding box center [785, 380] width 634 height 29
click at [563, 382] on div "3:20" at bounding box center [785, 380] width 634 height 29
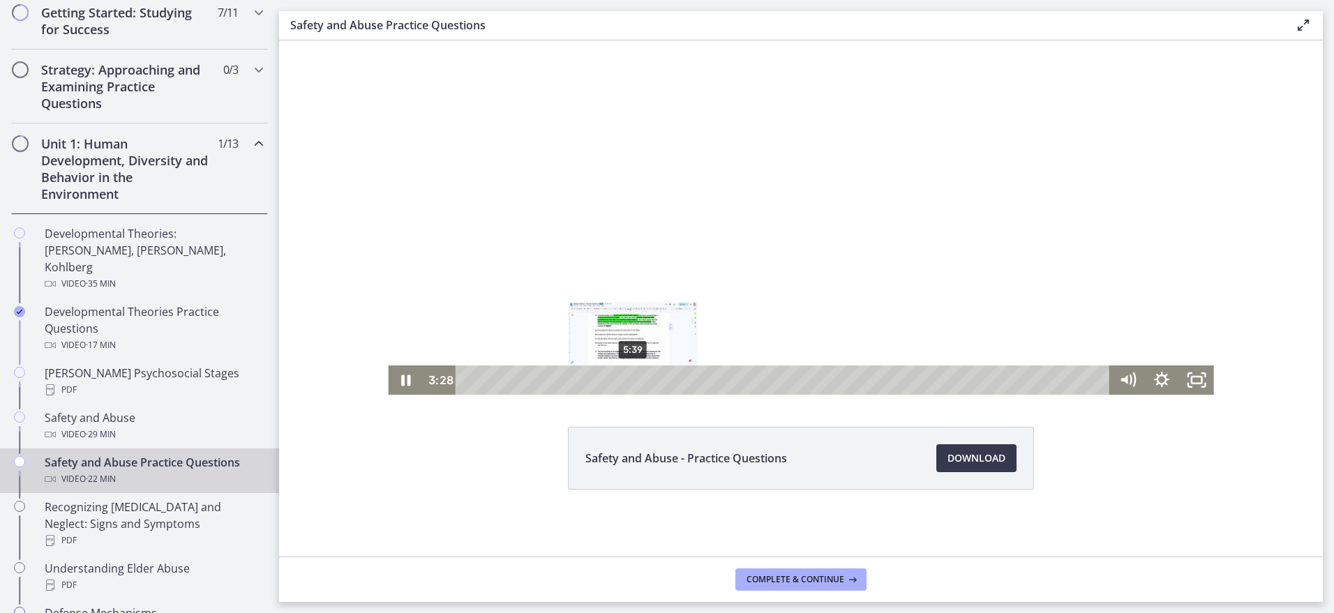
click at [629, 379] on div "5:39" at bounding box center [785, 380] width 634 height 29
click at [658, 375] on div "6:41" at bounding box center [785, 380] width 634 height 29
click at [680, 377] on div "7:27" at bounding box center [785, 380] width 634 height 29
click at [701, 378] on div "8:08" at bounding box center [785, 380] width 634 height 29
click at [745, 378] on div "9:40" at bounding box center [785, 380] width 634 height 29
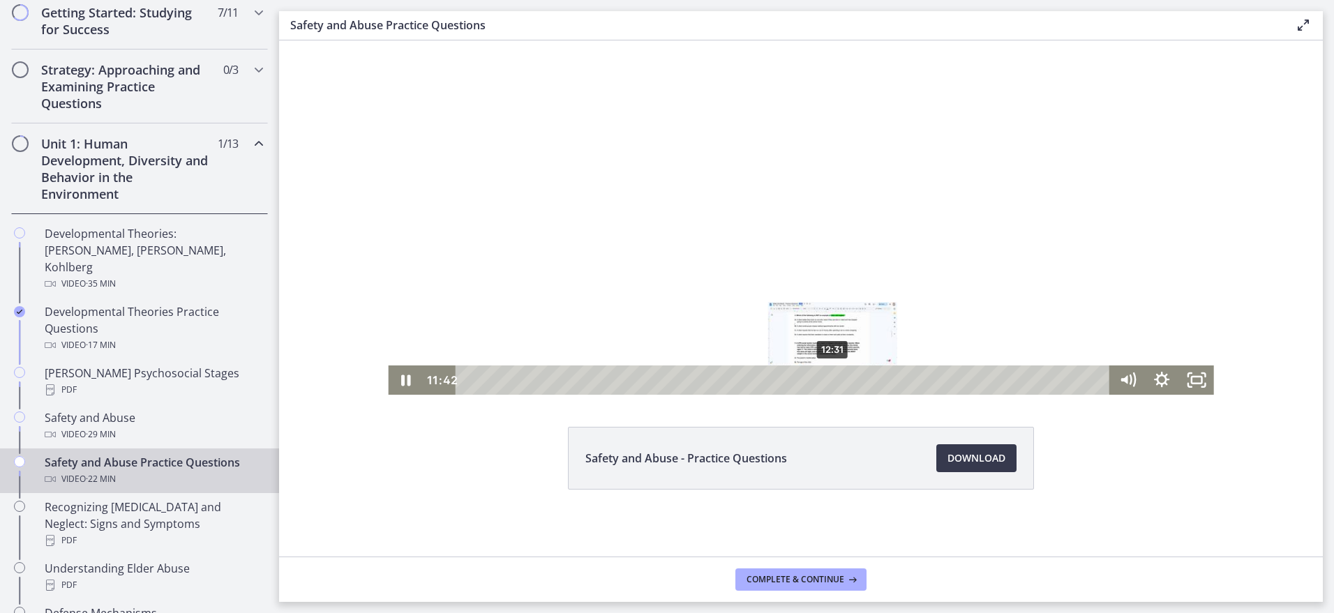
click at [828, 378] on div "12:31" at bounding box center [785, 380] width 634 height 29
click at [885, 375] on div "14:28" at bounding box center [785, 380] width 634 height 29
click at [854, 375] on div "13:26" at bounding box center [785, 380] width 634 height 29
click at [881, 378] on div "14:15" at bounding box center [785, 380] width 634 height 29
drag, startPoint x: 844, startPoint y: 359, endPoint x: 887, endPoint y: 378, distance: 47.5
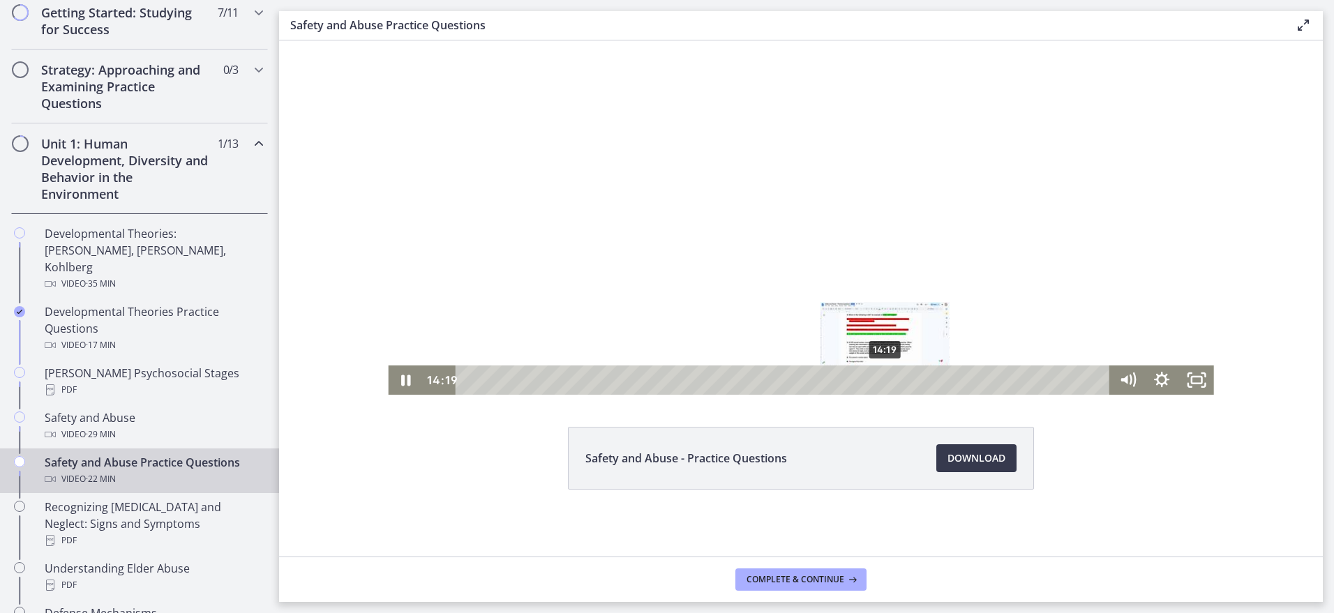
click at [884, 378] on div "Playbar" at bounding box center [886, 380] width 10 height 10
click at [904, 380] on div "15:02" at bounding box center [785, 380] width 634 height 29
click at [917, 380] on div "15:34" at bounding box center [785, 380] width 634 height 29
click at [948, 385] on div "16:22" at bounding box center [785, 380] width 634 height 29
click at [984, 381] on div "17:51" at bounding box center [785, 380] width 634 height 29
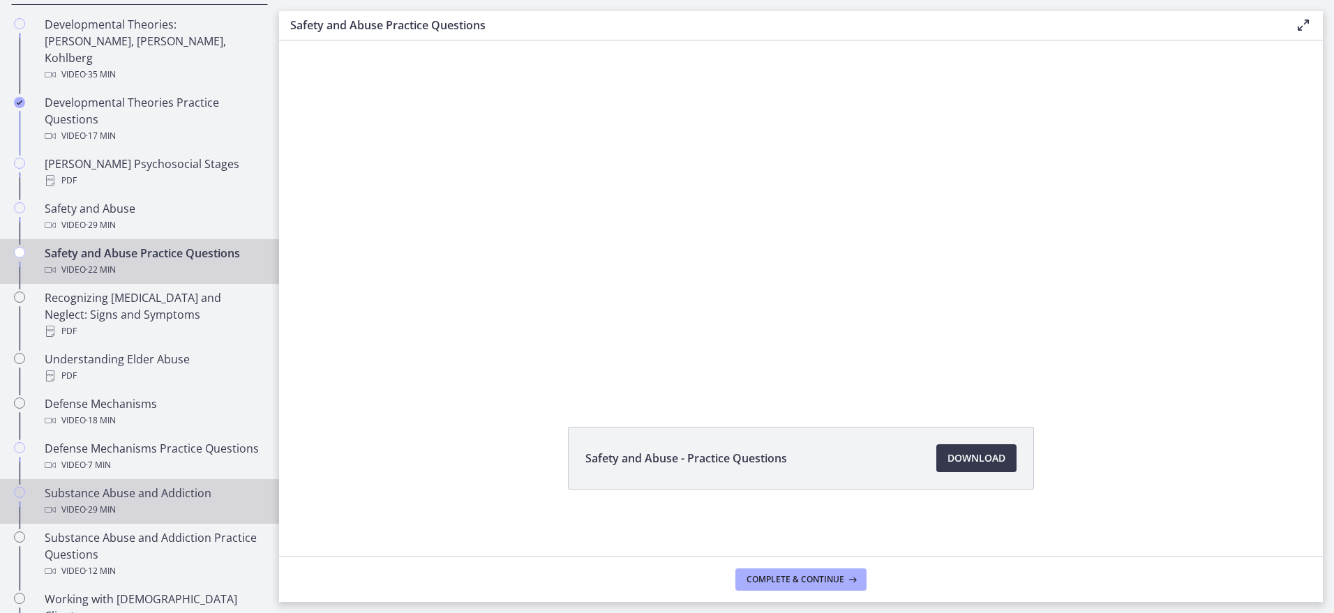
scroll to position [692, 0]
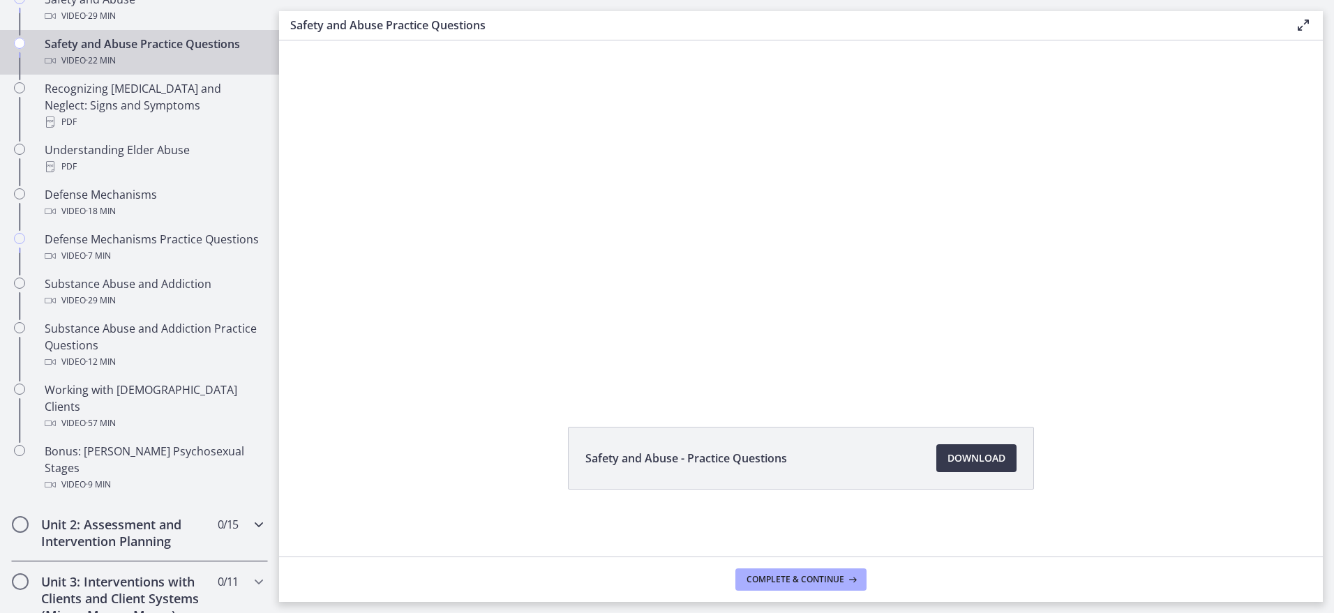
click at [85, 516] on h2 "Unit 2: Assessment and Intervention Planning" at bounding box center [126, 533] width 170 height 34
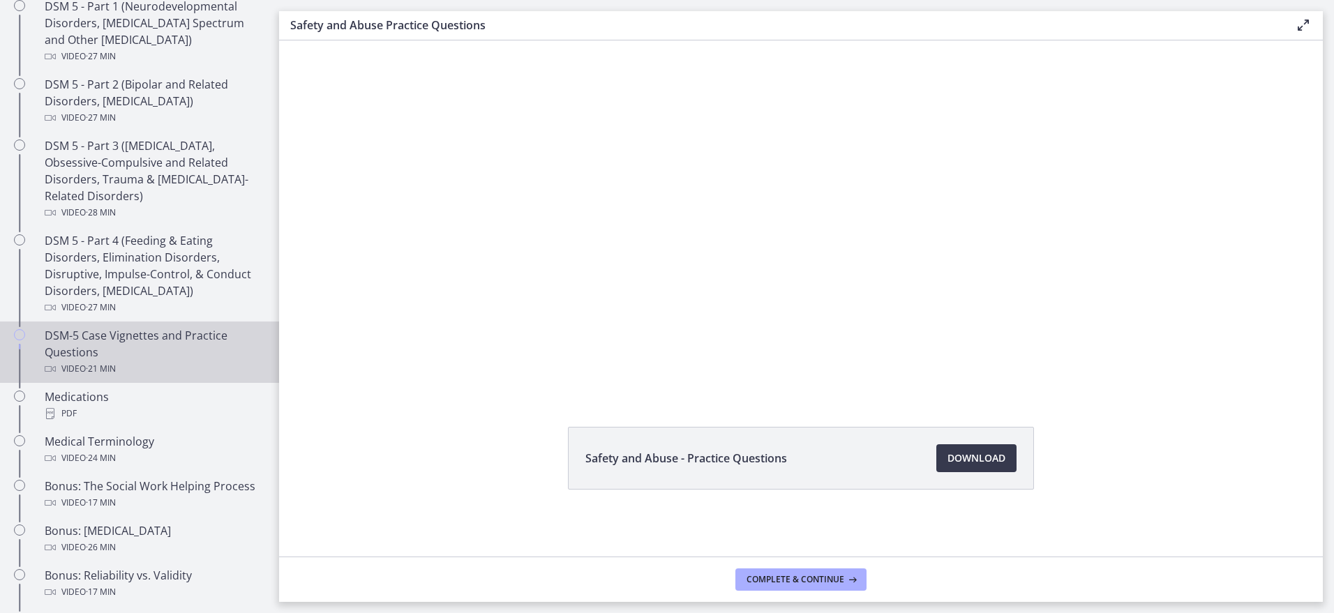
scroll to position [413, 0]
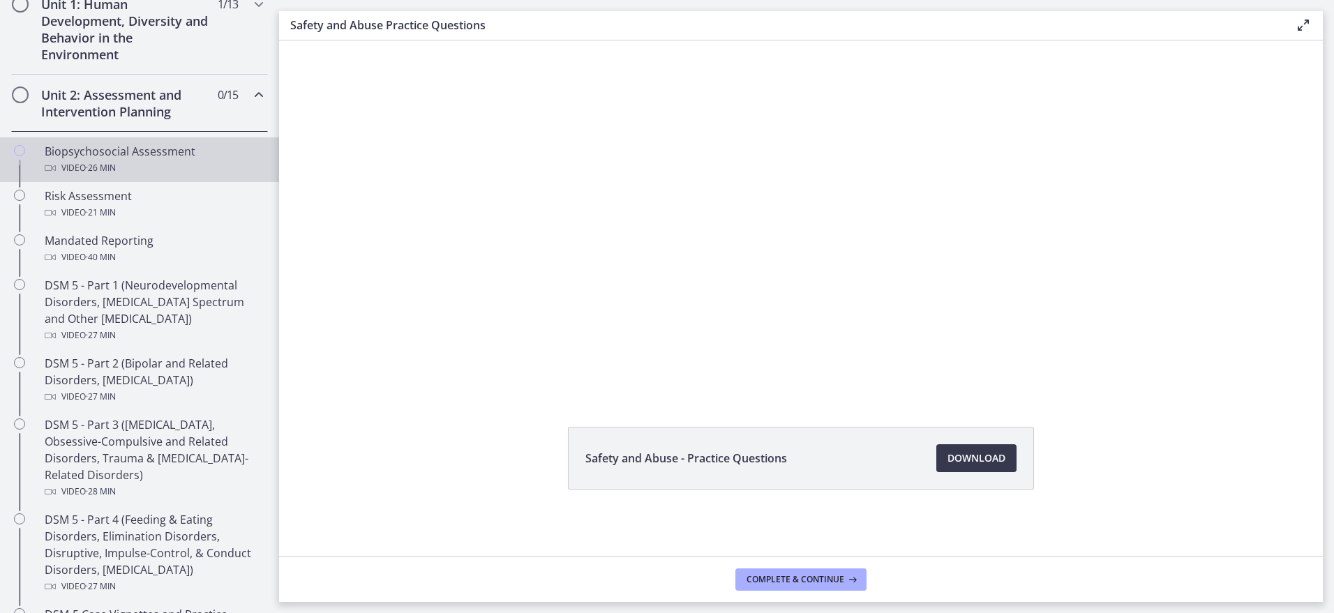
click at [117, 147] on div "Biopsychosocial Assessment Video · 26 min" at bounding box center [154, 160] width 218 height 34
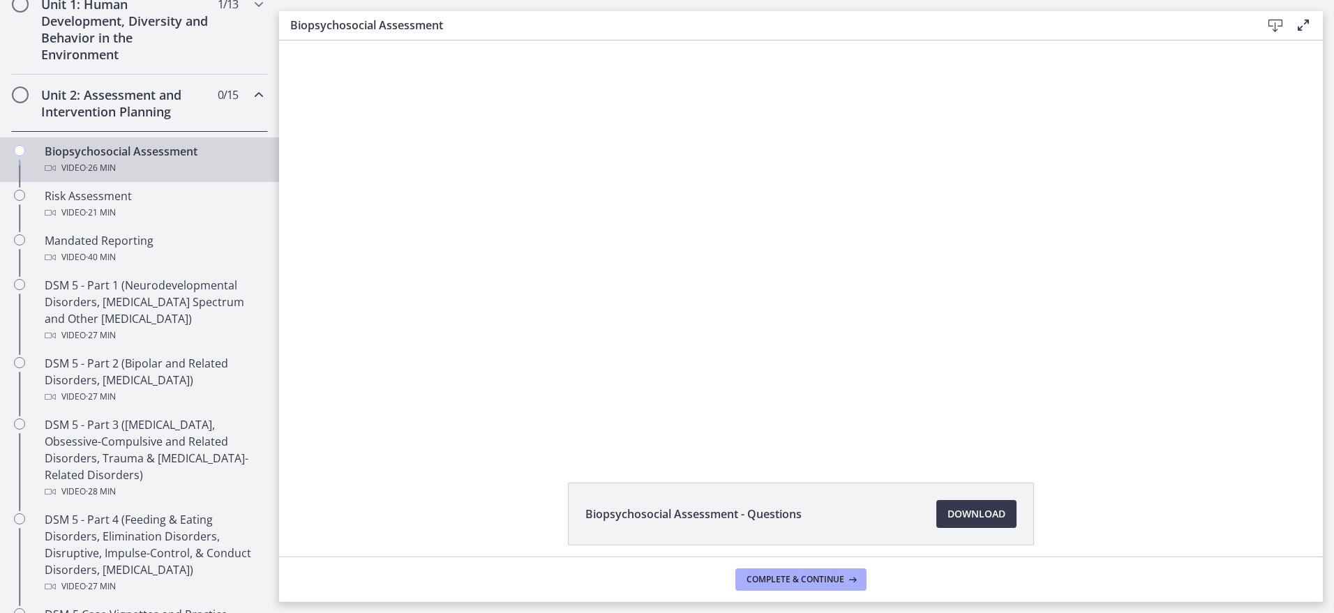
scroll to position [413, 0]
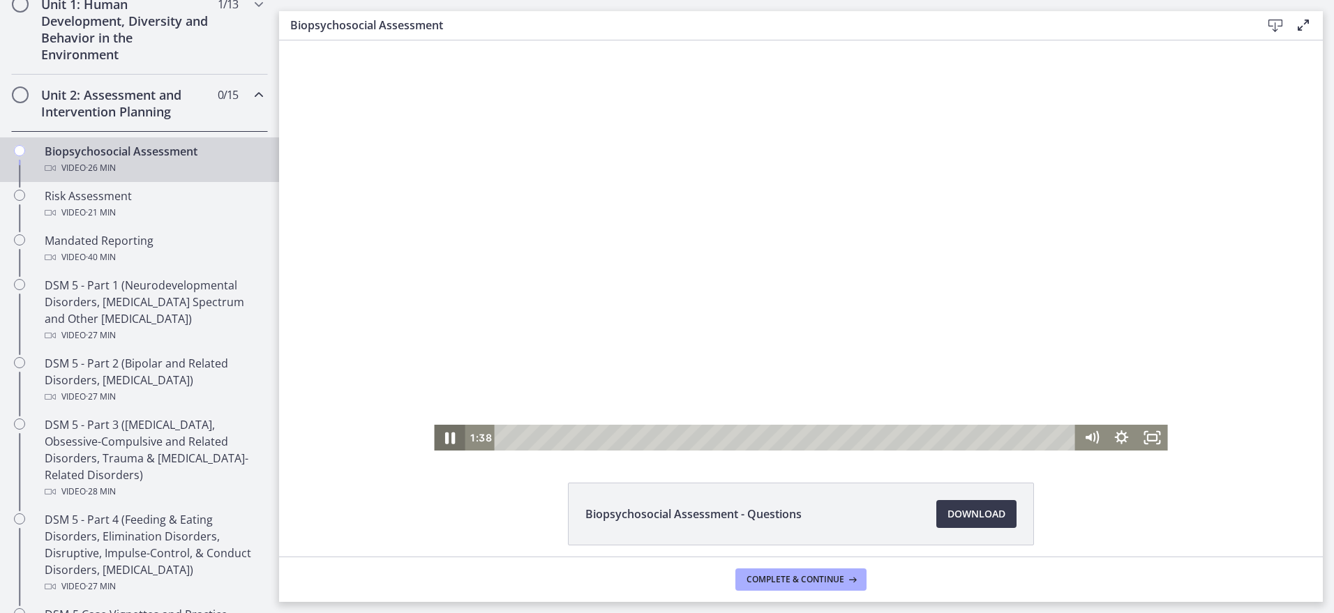
click at [442, 437] on icon "Pause" at bounding box center [449, 437] width 37 height 31
click at [454, 436] on icon "Play Video" at bounding box center [451, 438] width 31 height 26
click at [446, 429] on icon "Pause" at bounding box center [449, 438] width 31 height 26
